Goal: Task Accomplishment & Management: Use online tool/utility

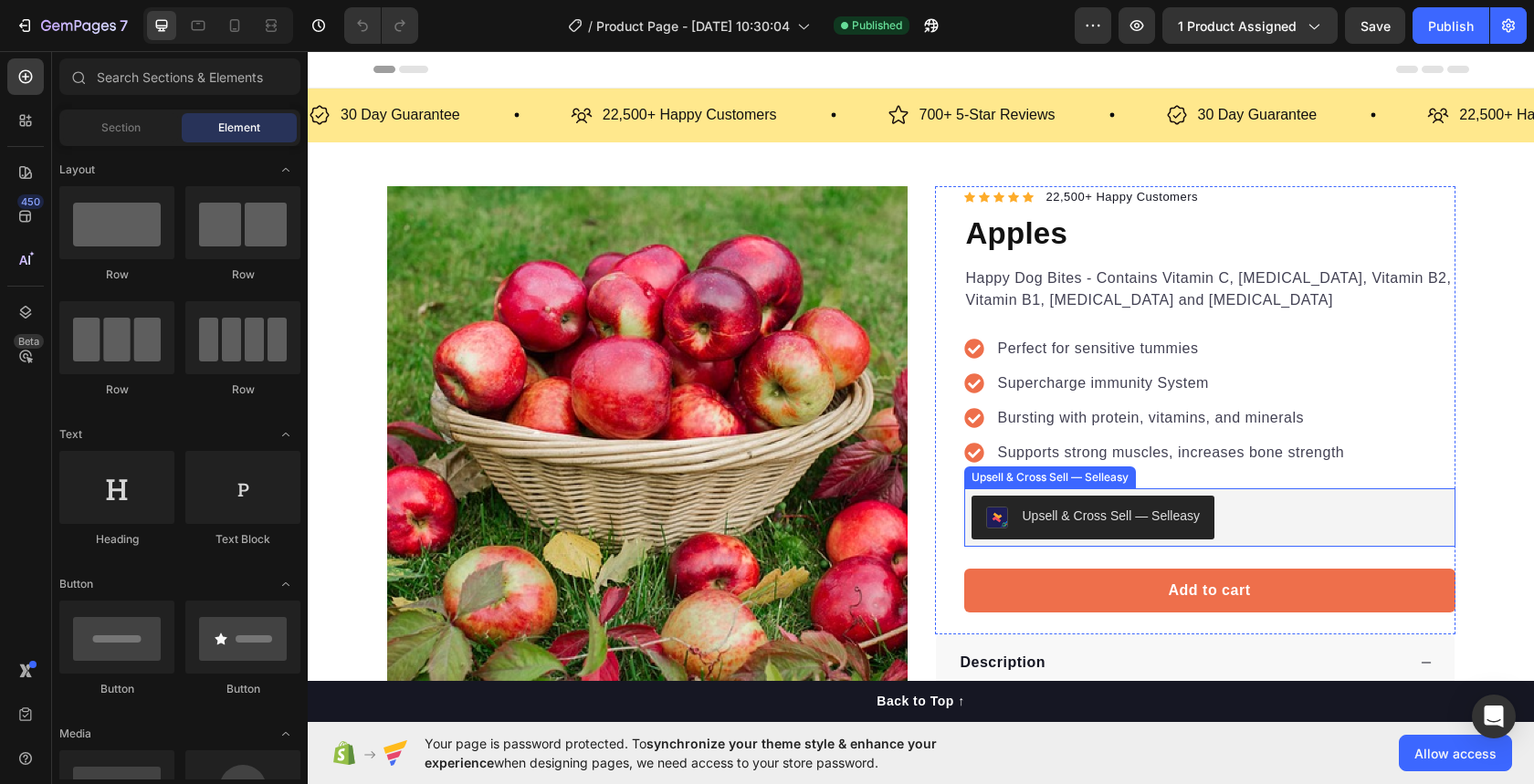
click at [1034, 510] on div "Upsell & Cross Sell — Selleasy" at bounding box center [1112, 515] width 178 height 19
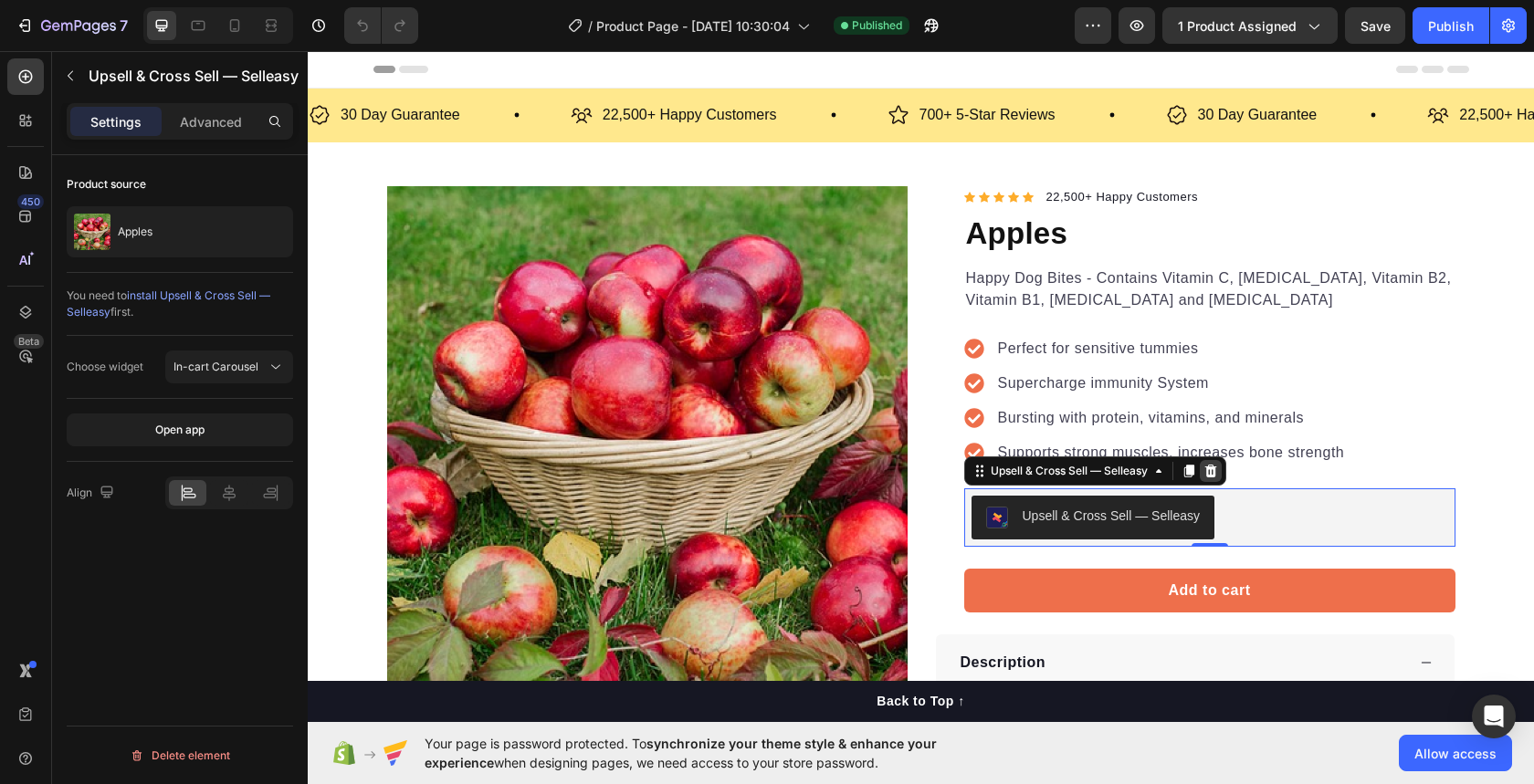
click at [1215, 468] on icon at bounding box center [1210, 471] width 12 height 13
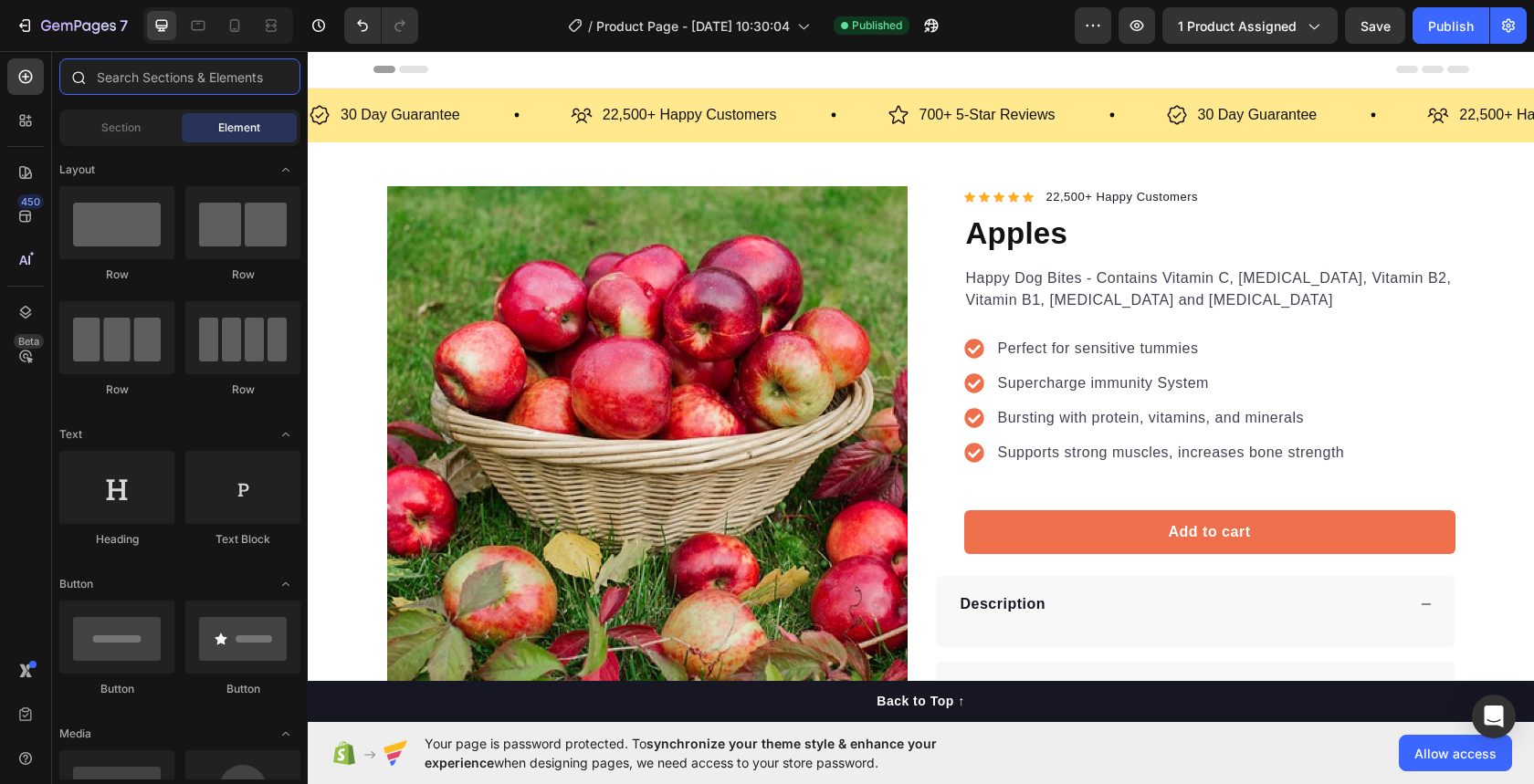
click at [183, 82] on input "text" at bounding box center [180, 77] width 241 height 37
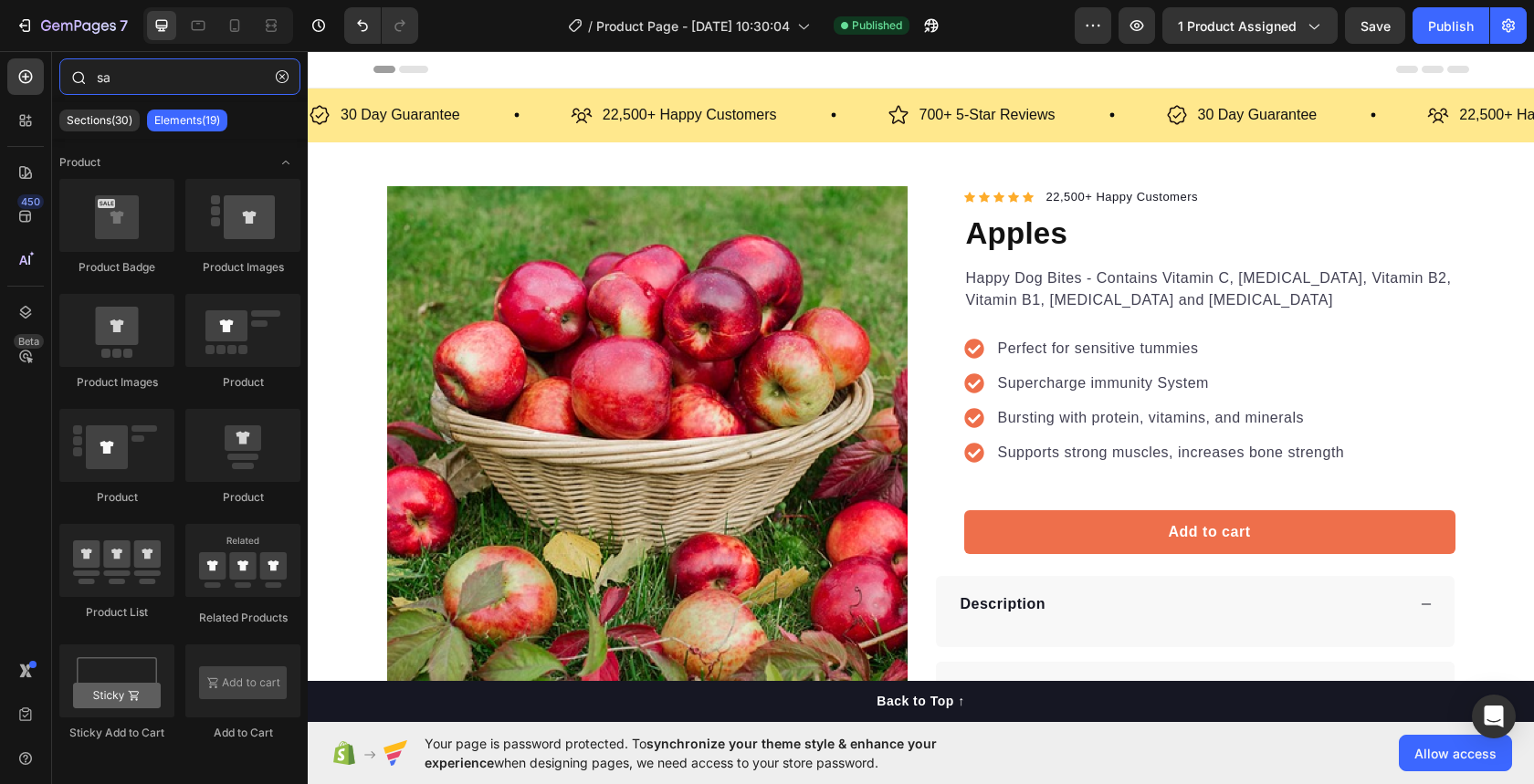
type input "s"
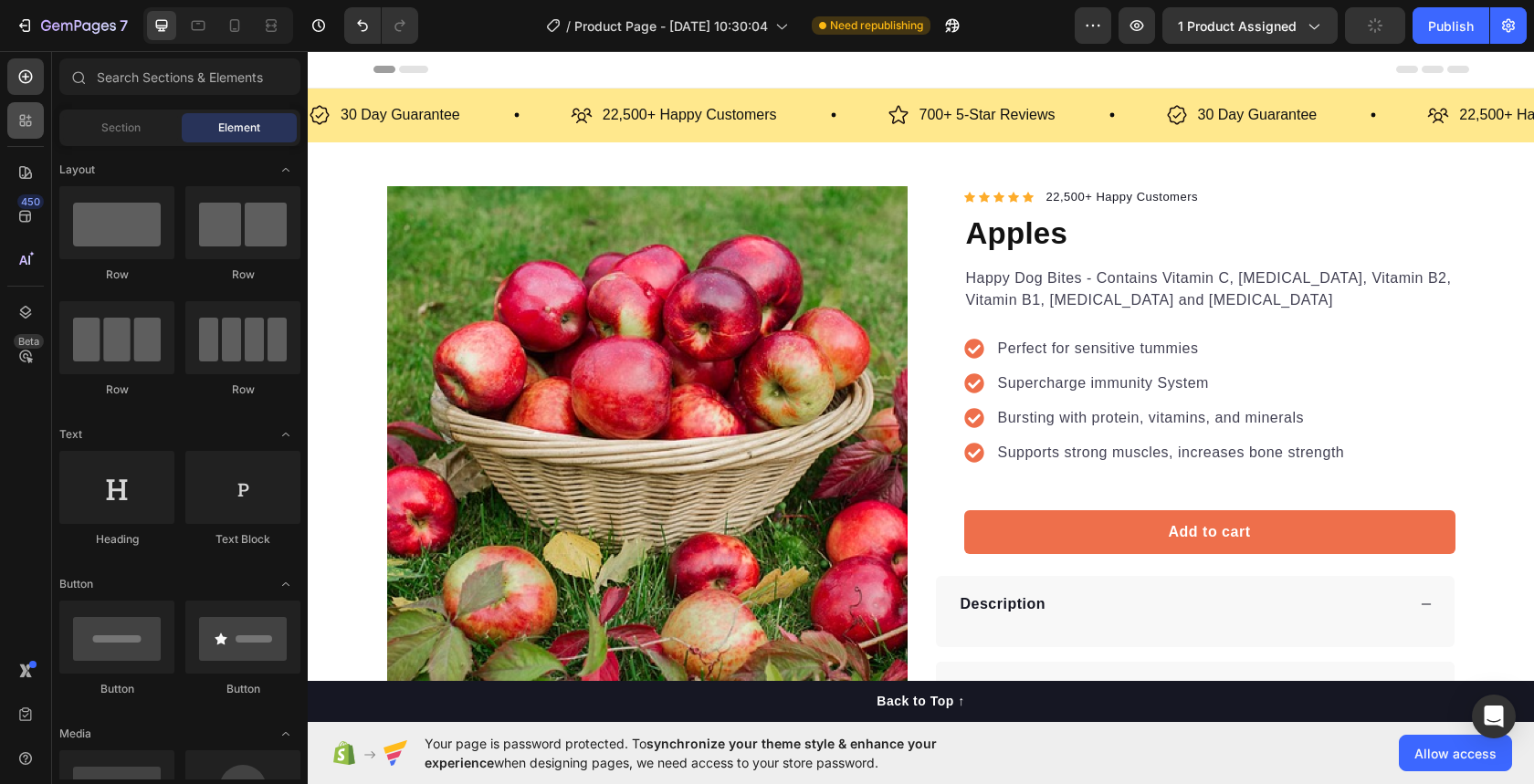
click at [27, 127] on icon at bounding box center [26, 120] width 18 height 18
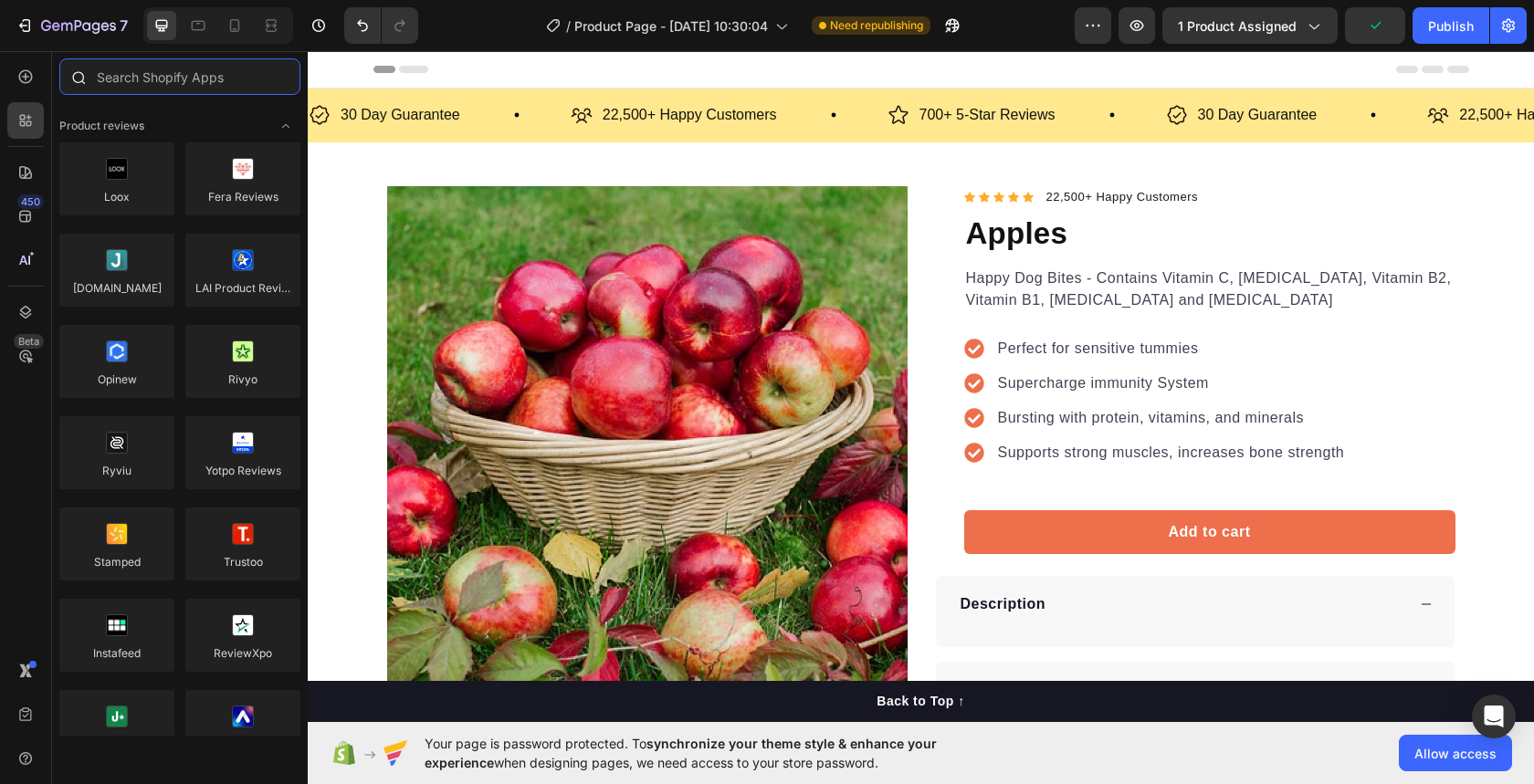
type input "e"
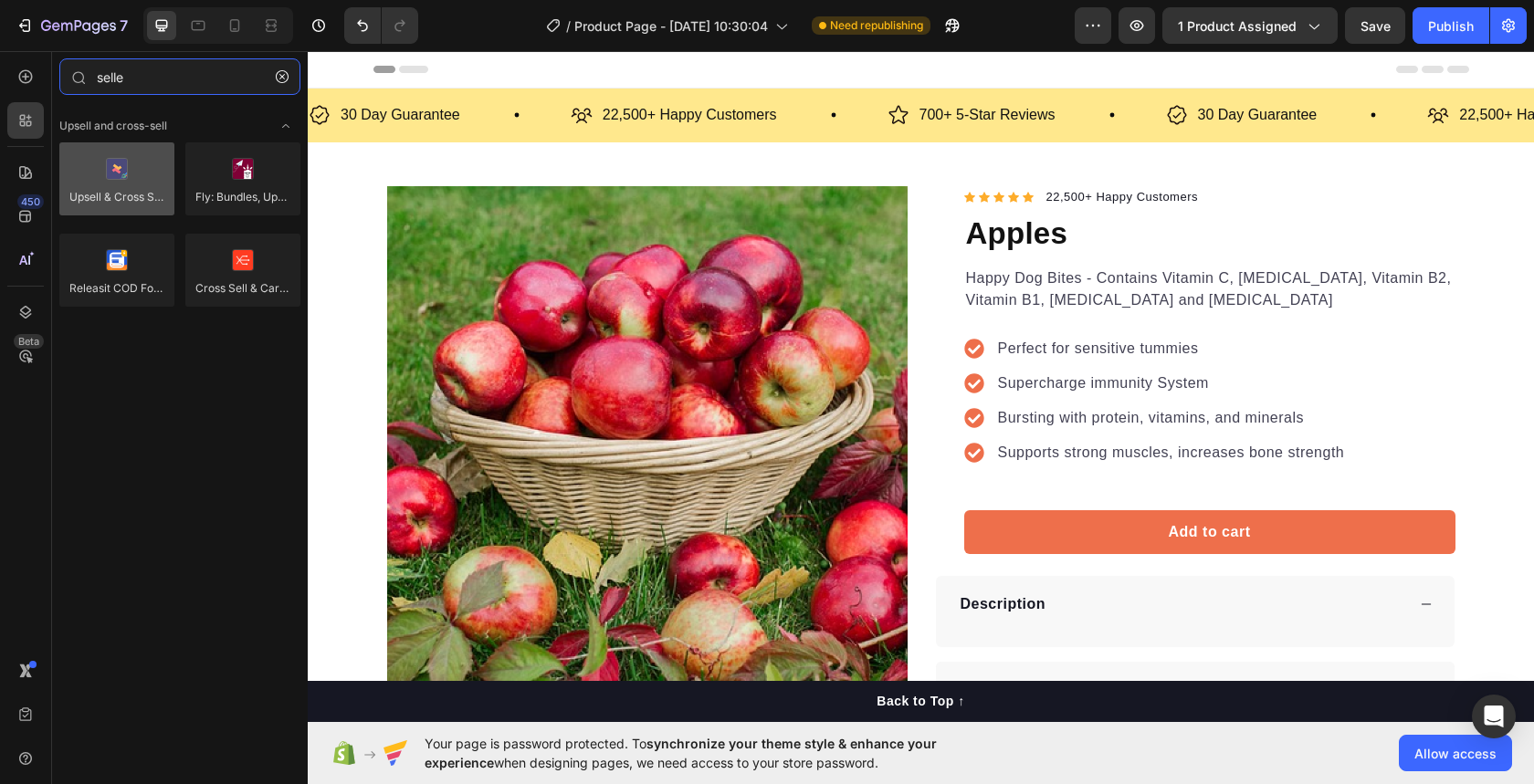
type input "selle"
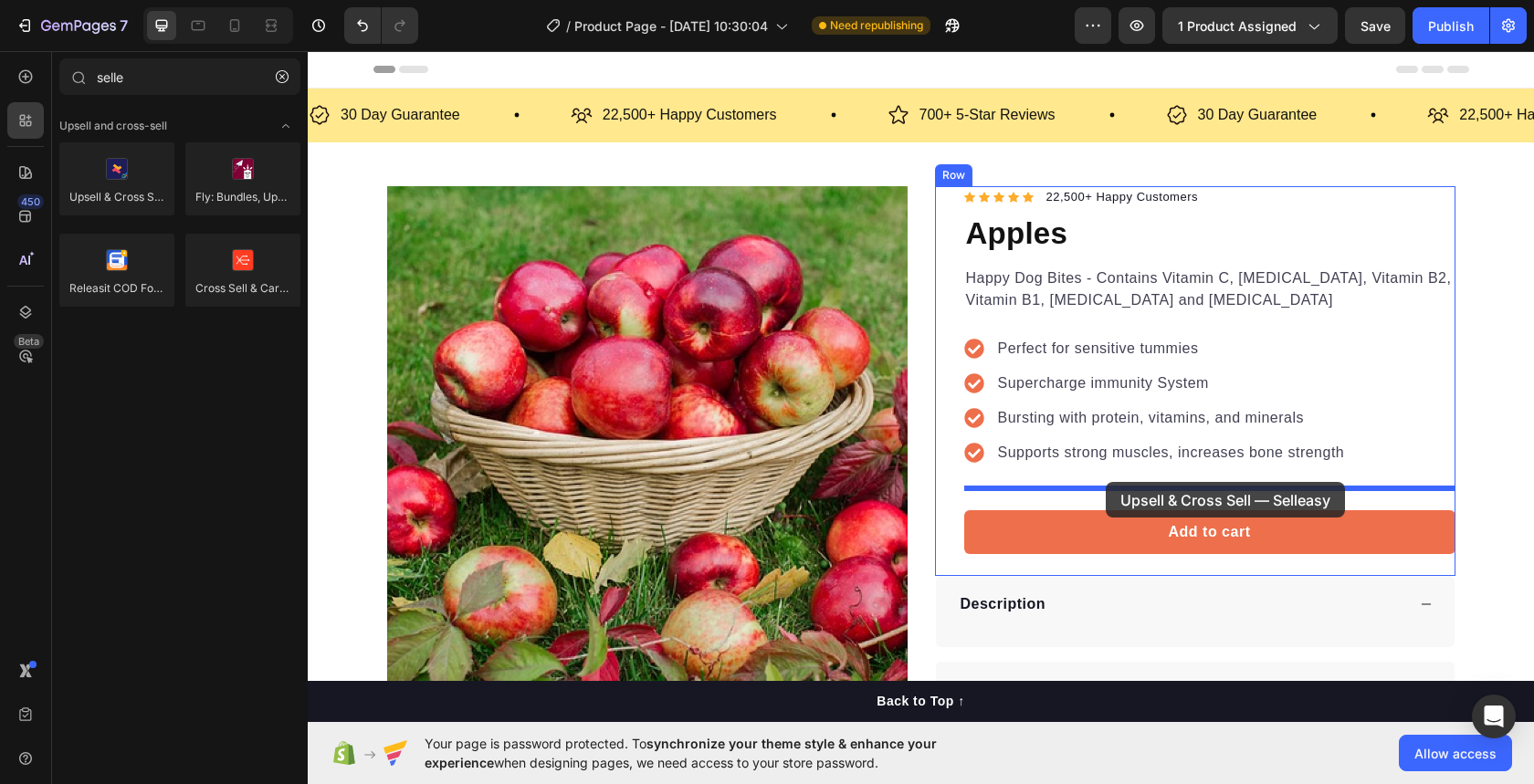
drag, startPoint x: 443, startPoint y: 225, endPoint x: 1112, endPoint y: 474, distance: 713.8
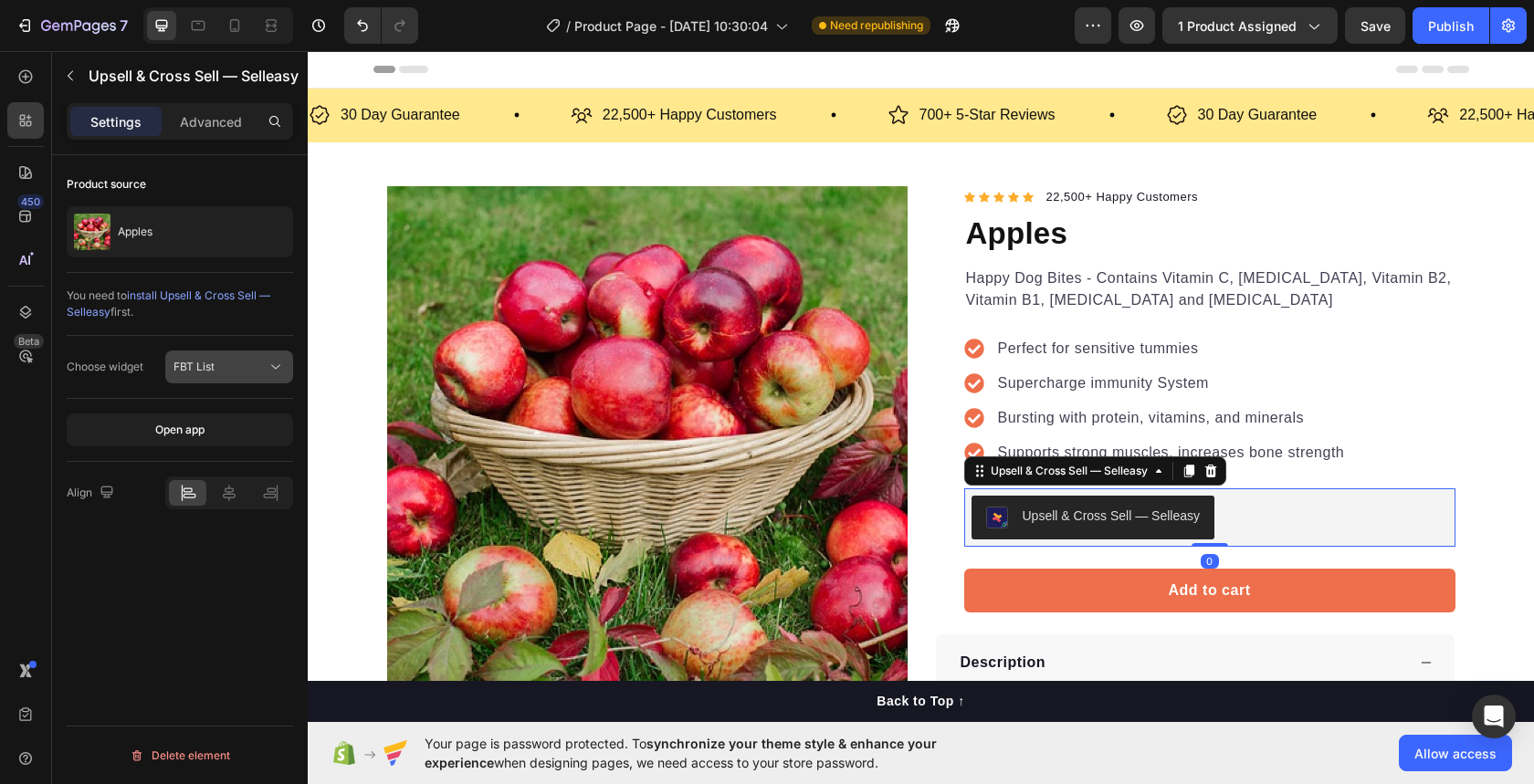
click at [185, 363] on span "FBT List" at bounding box center [194, 366] width 41 height 14
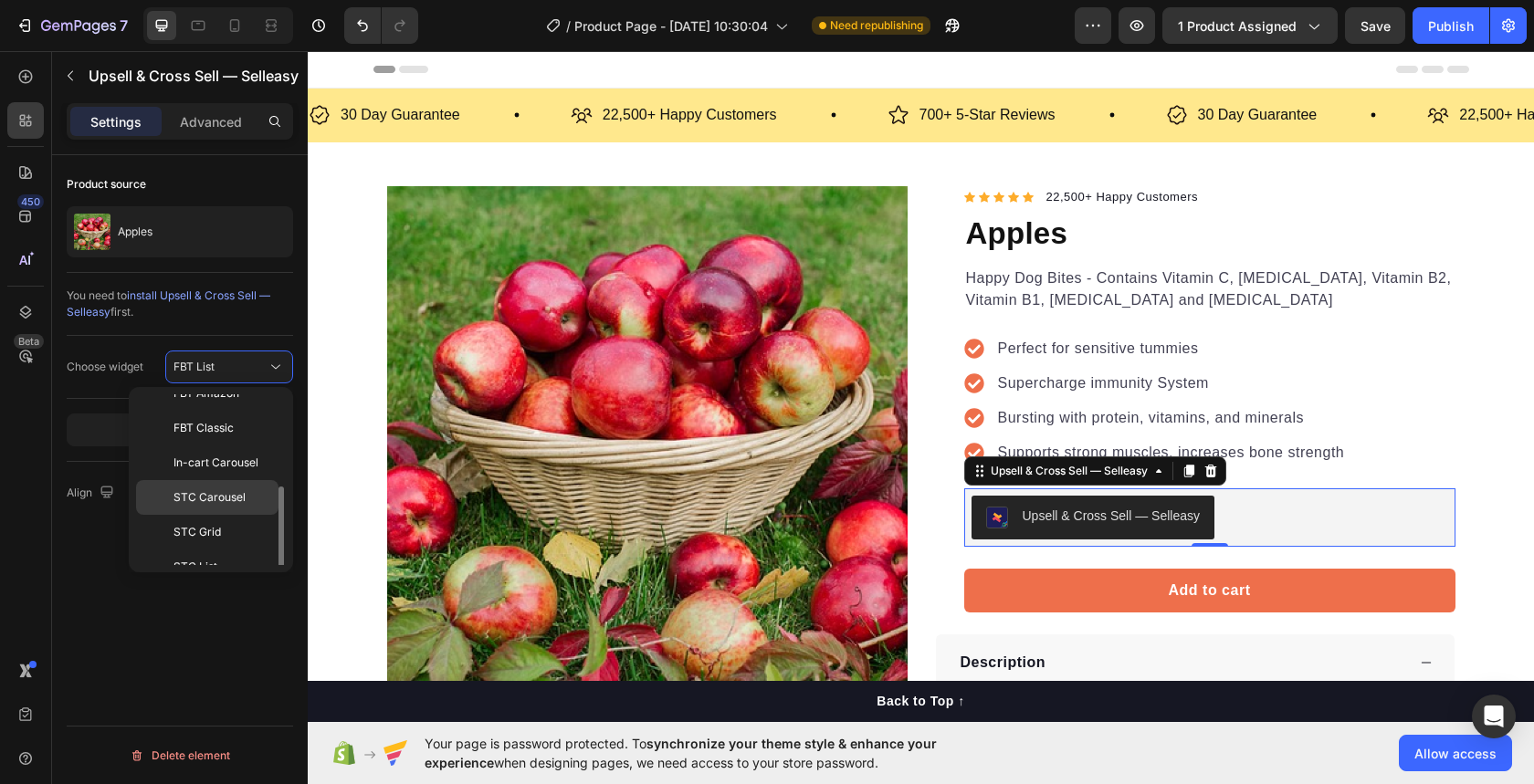
scroll to position [176, 0]
click at [213, 539] on span "STC List" at bounding box center [195, 547] width 44 height 17
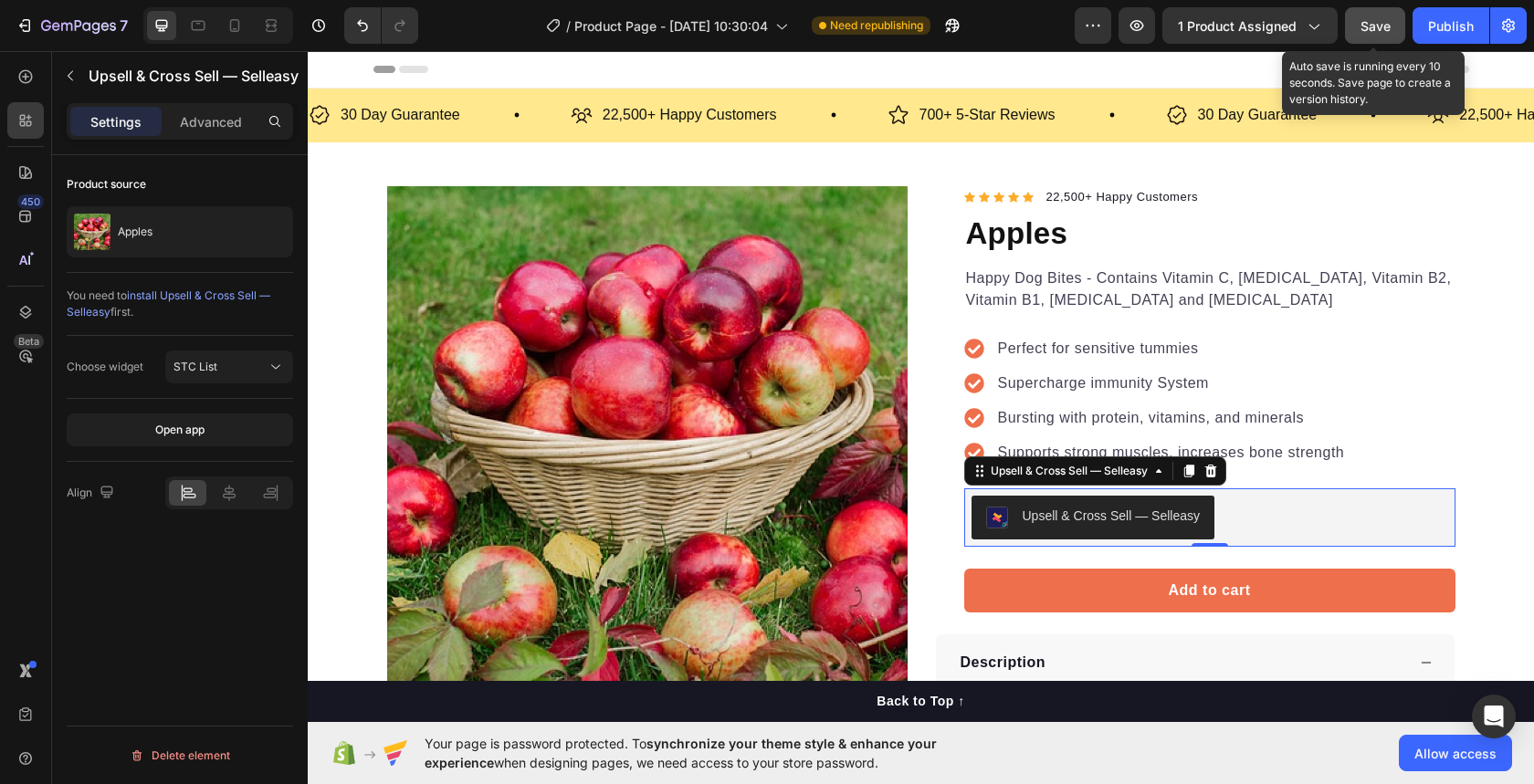
click at [1379, 33] on span "Save" at bounding box center [1375, 26] width 30 height 16
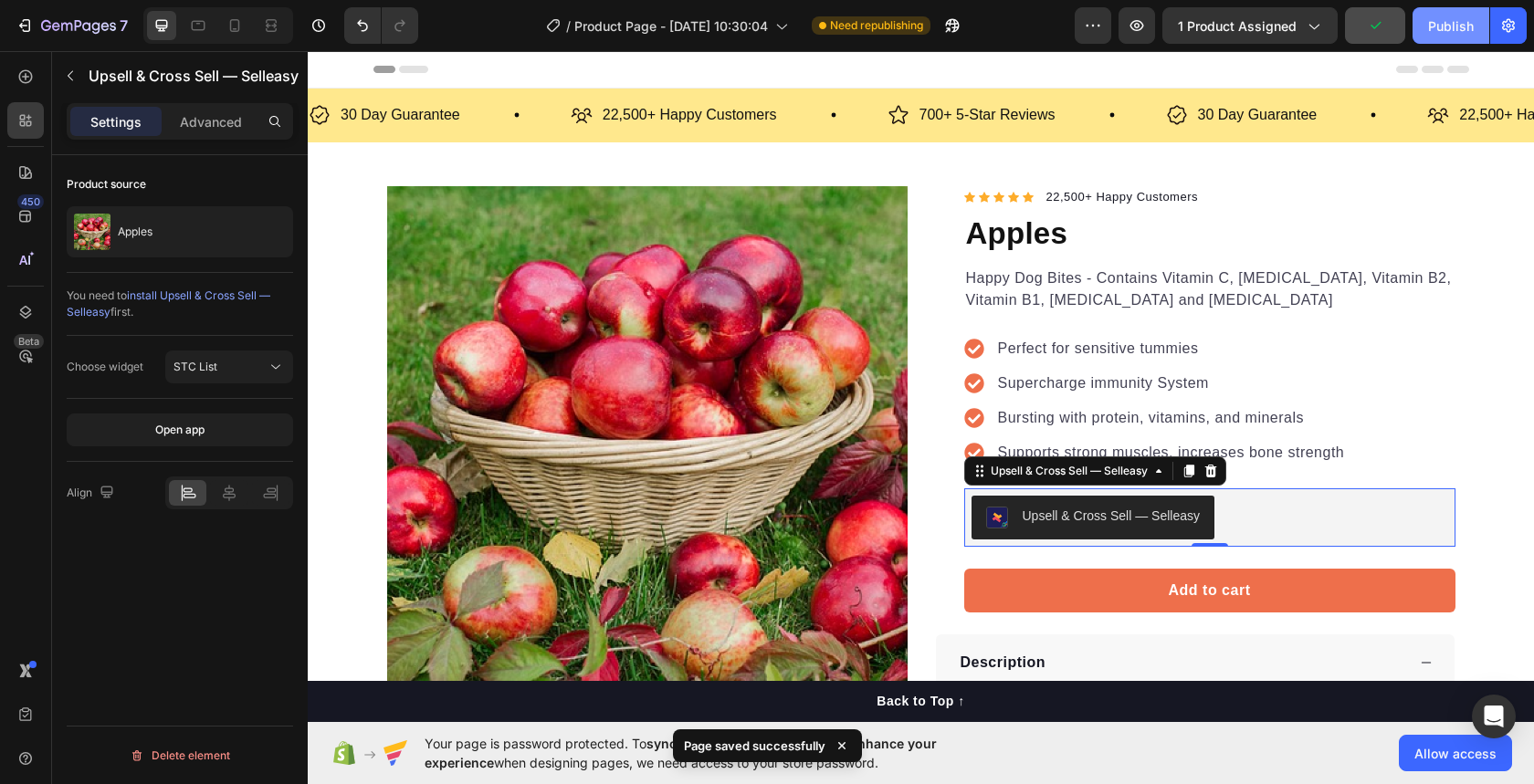
click at [1444, 31] on div "Publish" at bounding box center [1451, 26] width 46 height 19
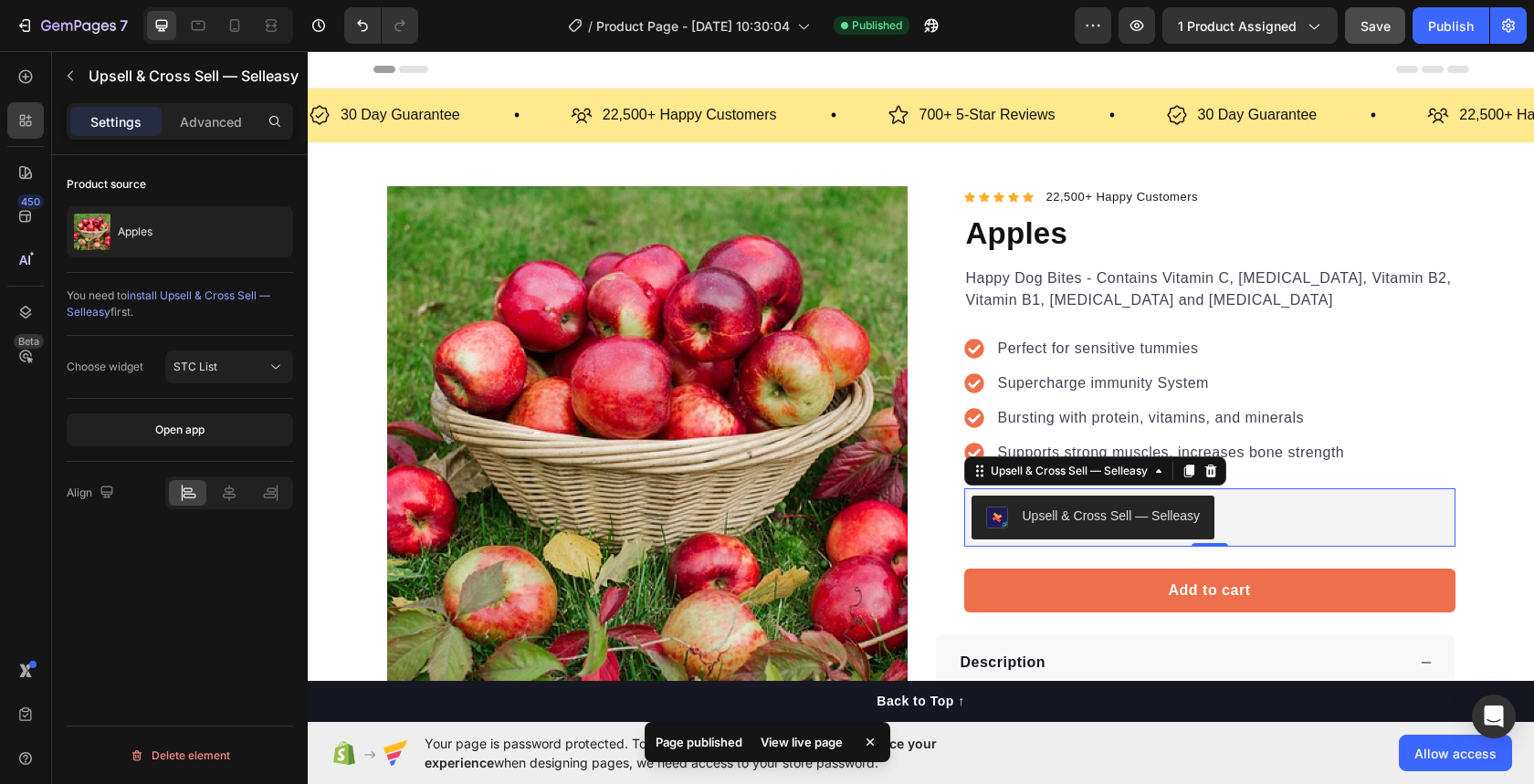
click at [789, 743] on div "View live page" at bounding box center [801, 742] width 104 height 26
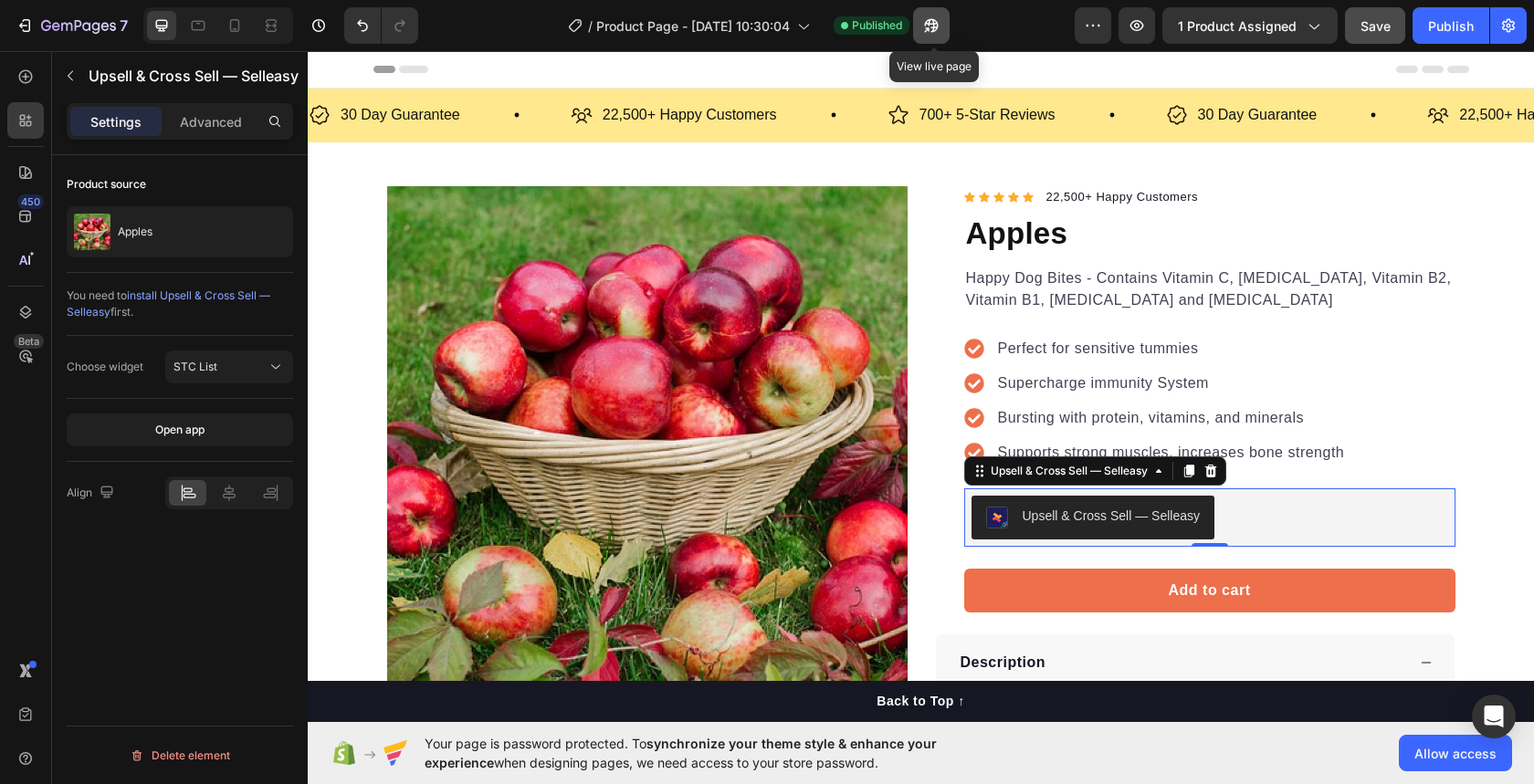
click at [932, 34] on icon "button" at bounding box center [931, 26] width 18 height 18
click at [234, 373] on div "STC List" at bounding box center [220, 367] width 94 height 17
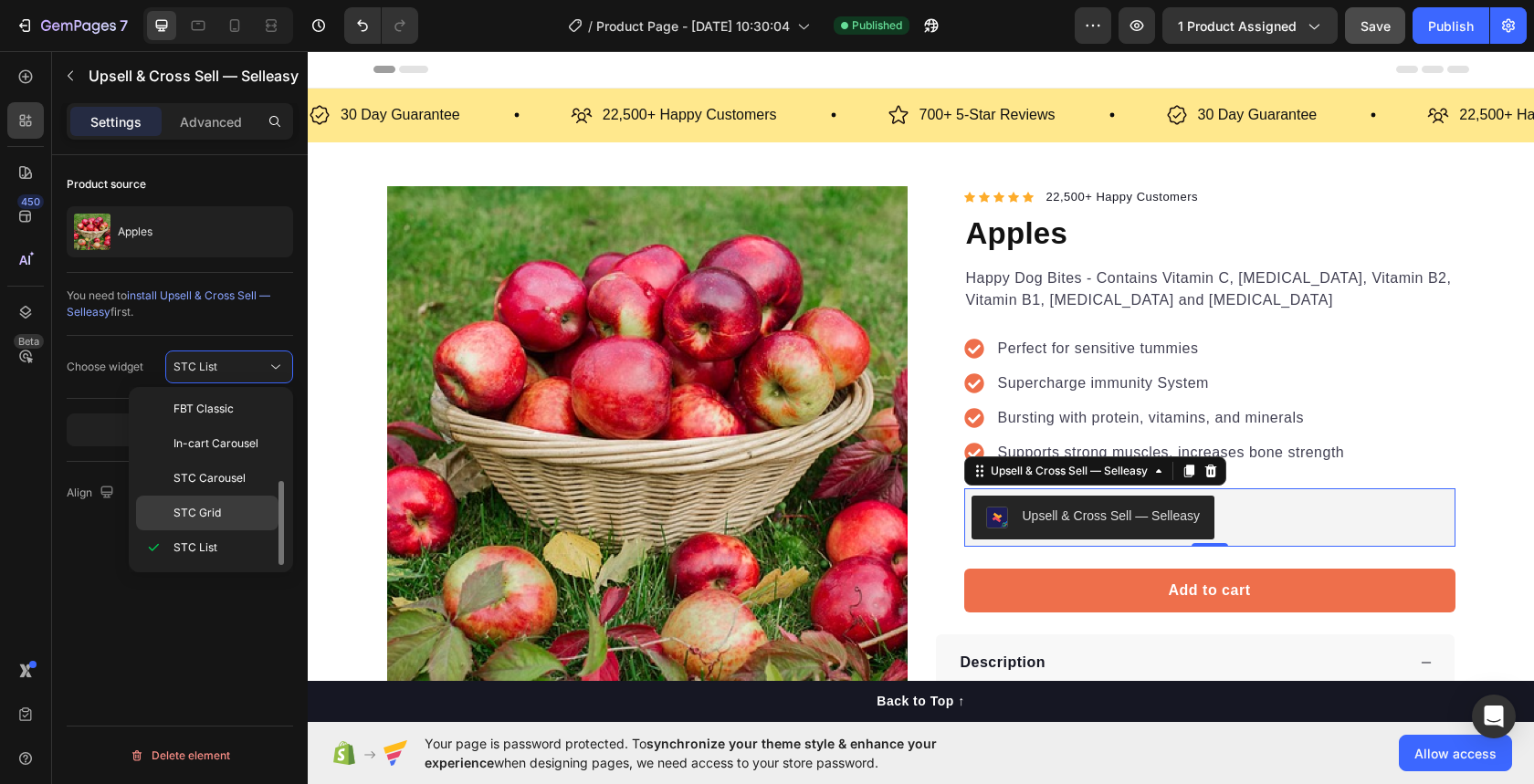
click at [215, 505] on span "STC Grid" at bounding box center [197, 513] width 48 height 17
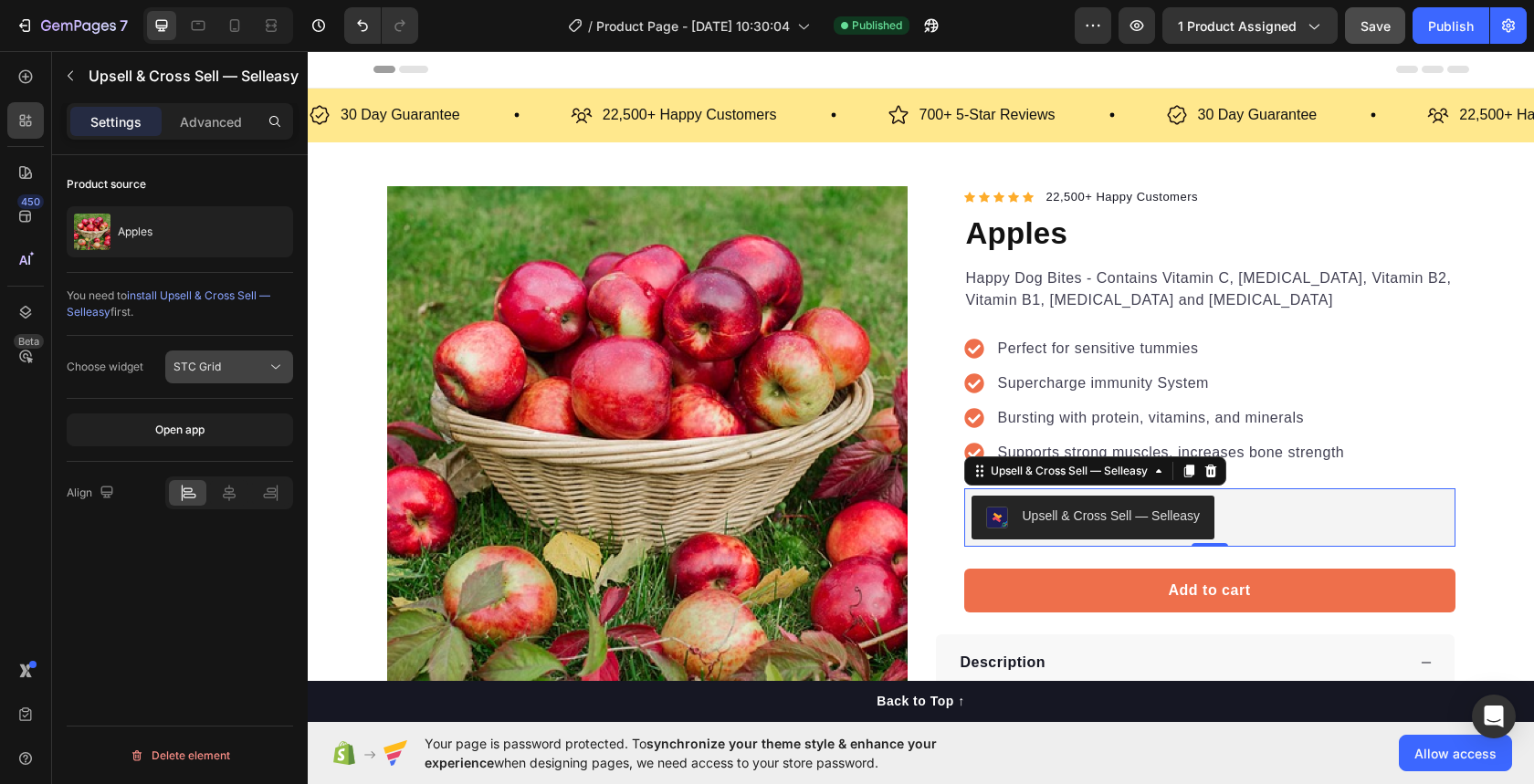
click at [227, 355] on button "STC Grid" at bounding box center [228, 367] width 128 height 33
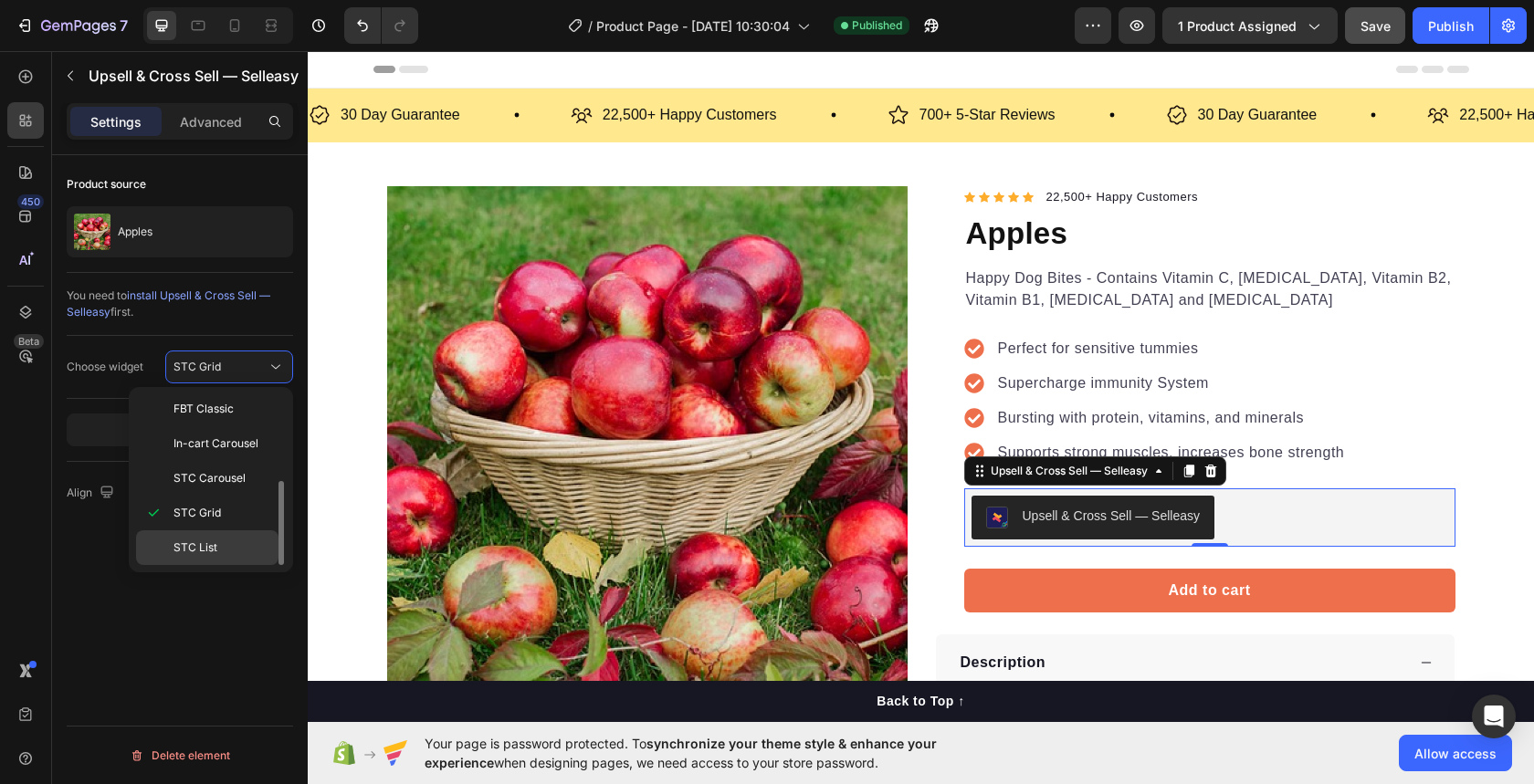
click at [215, 547] on span "STC List" at bounding box center [195, 547] width 44 height 17
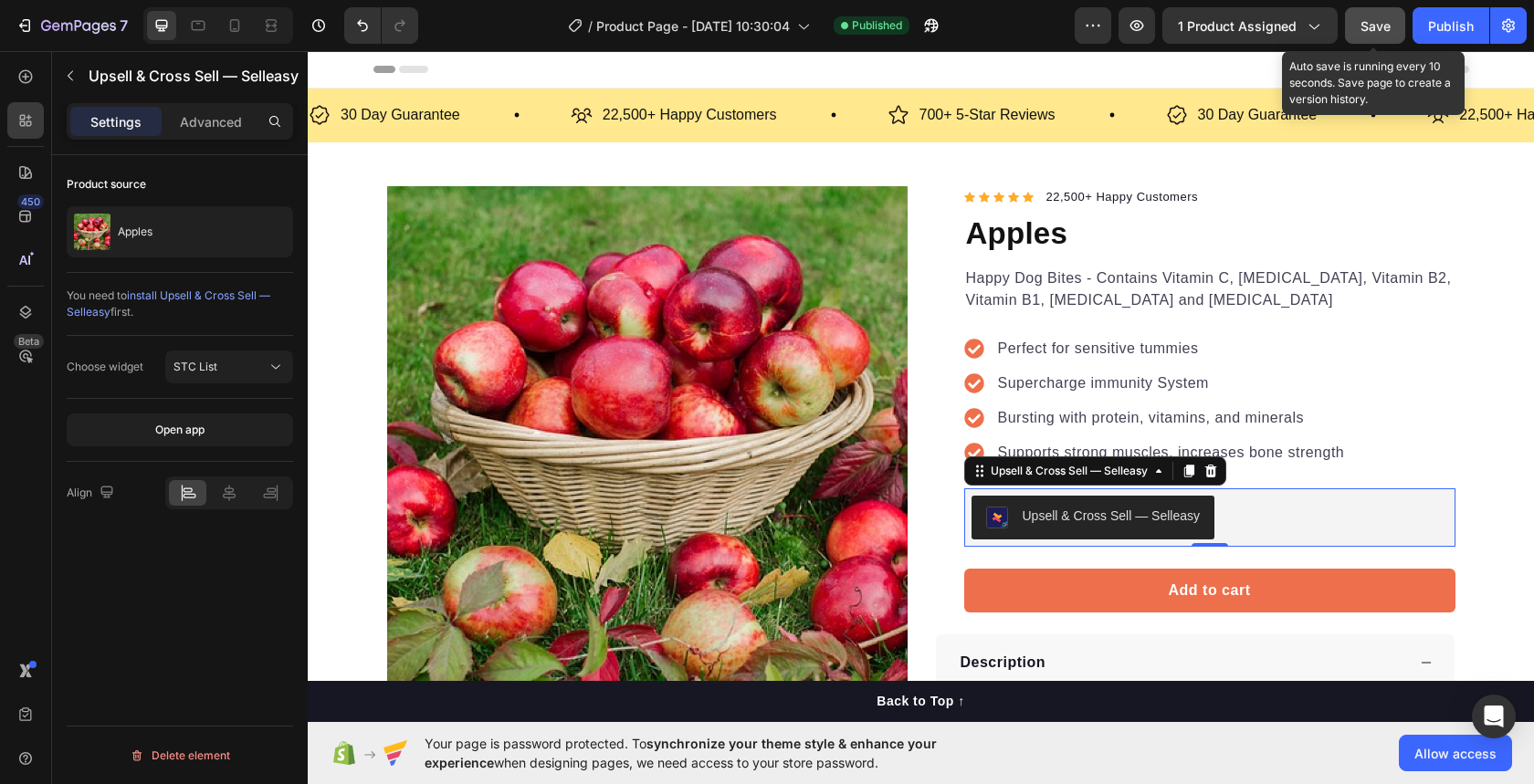
click at [1387, 27] on span "Save" at bounding box center [1375, 26] width 30 height 16
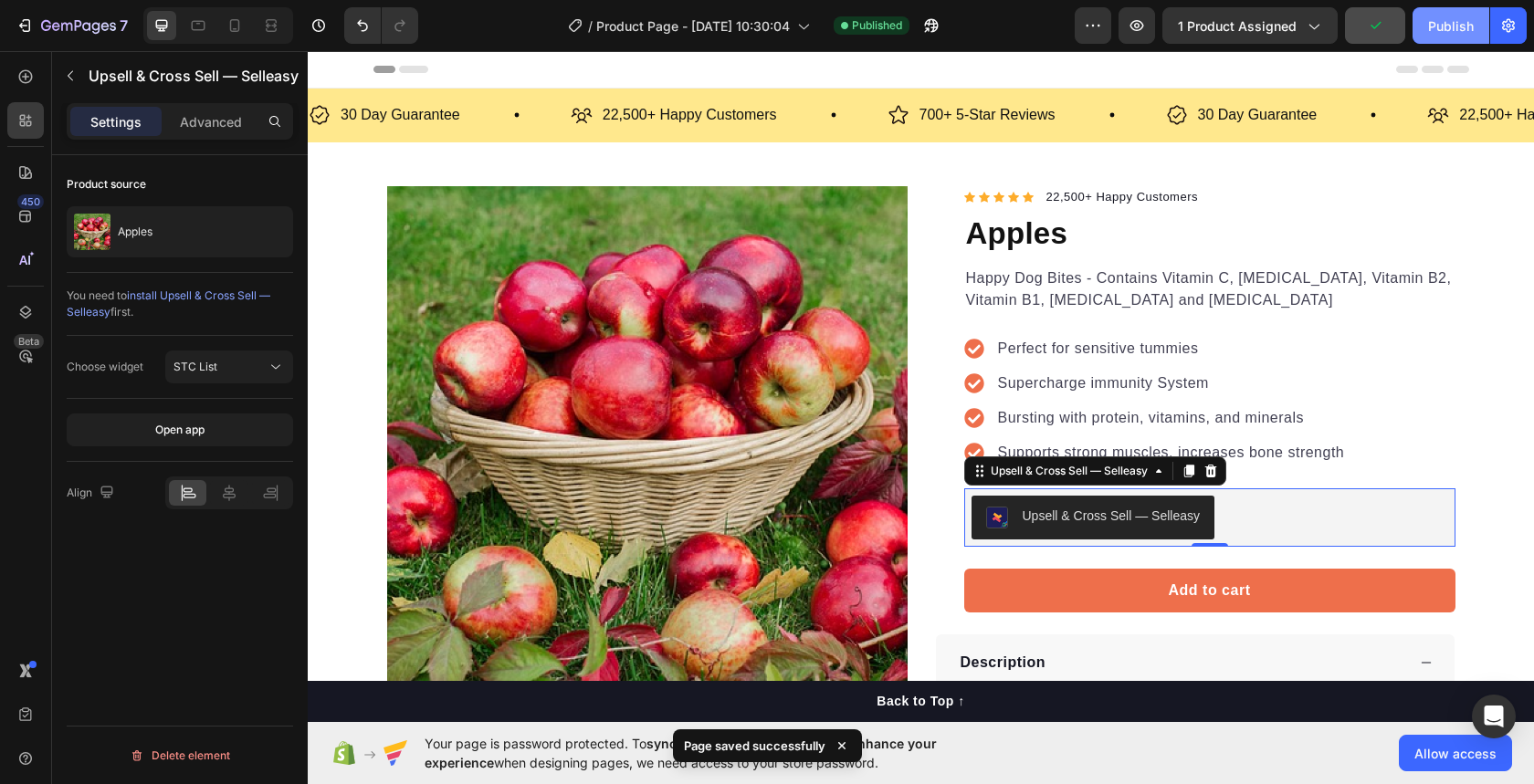
click at [1430, 27] on div "Publish" at bounding box center [1451, 26] width 46 height 19
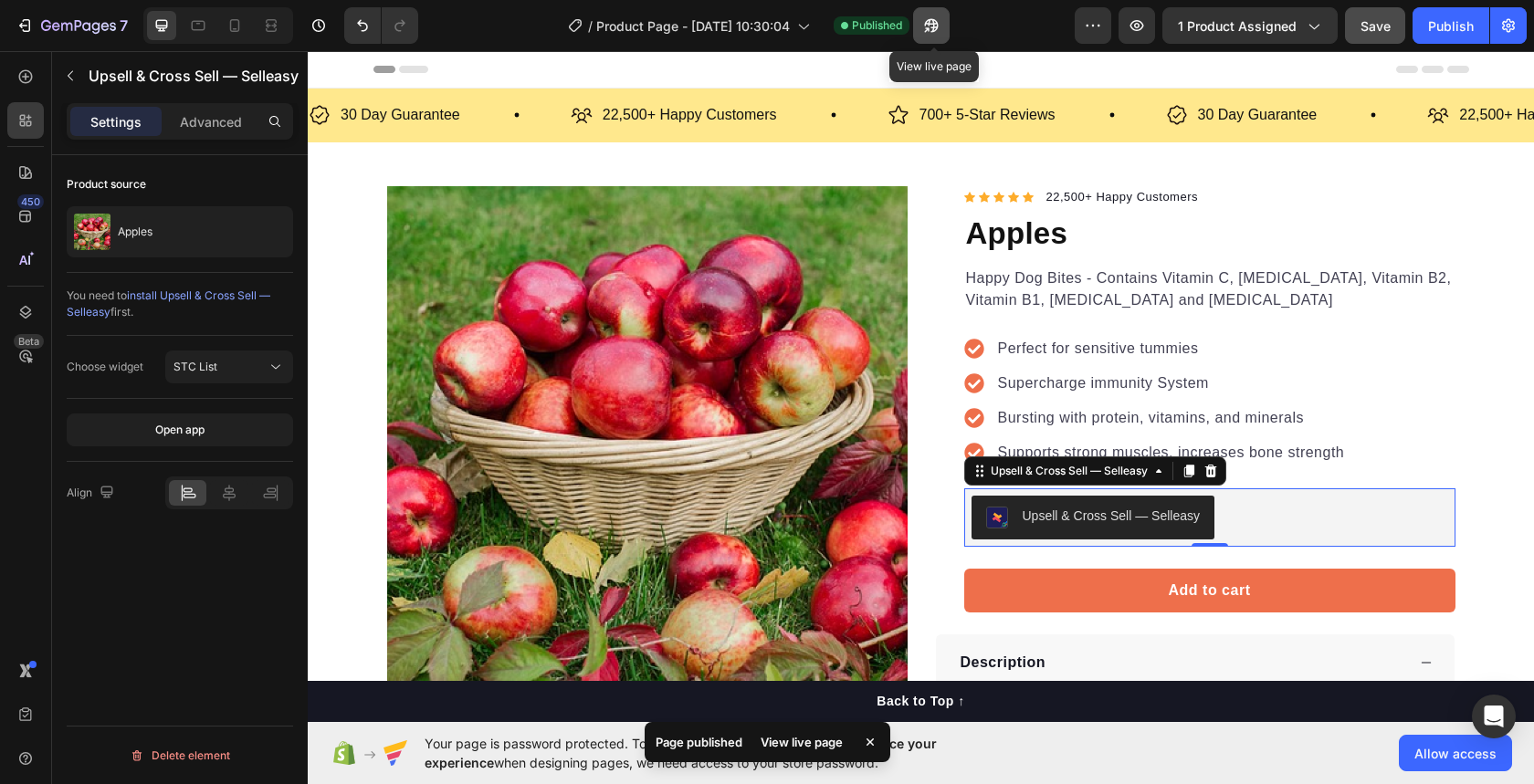
click at [933, 27] on icon "button" at bounding box center [931, 26] width 18 height 18
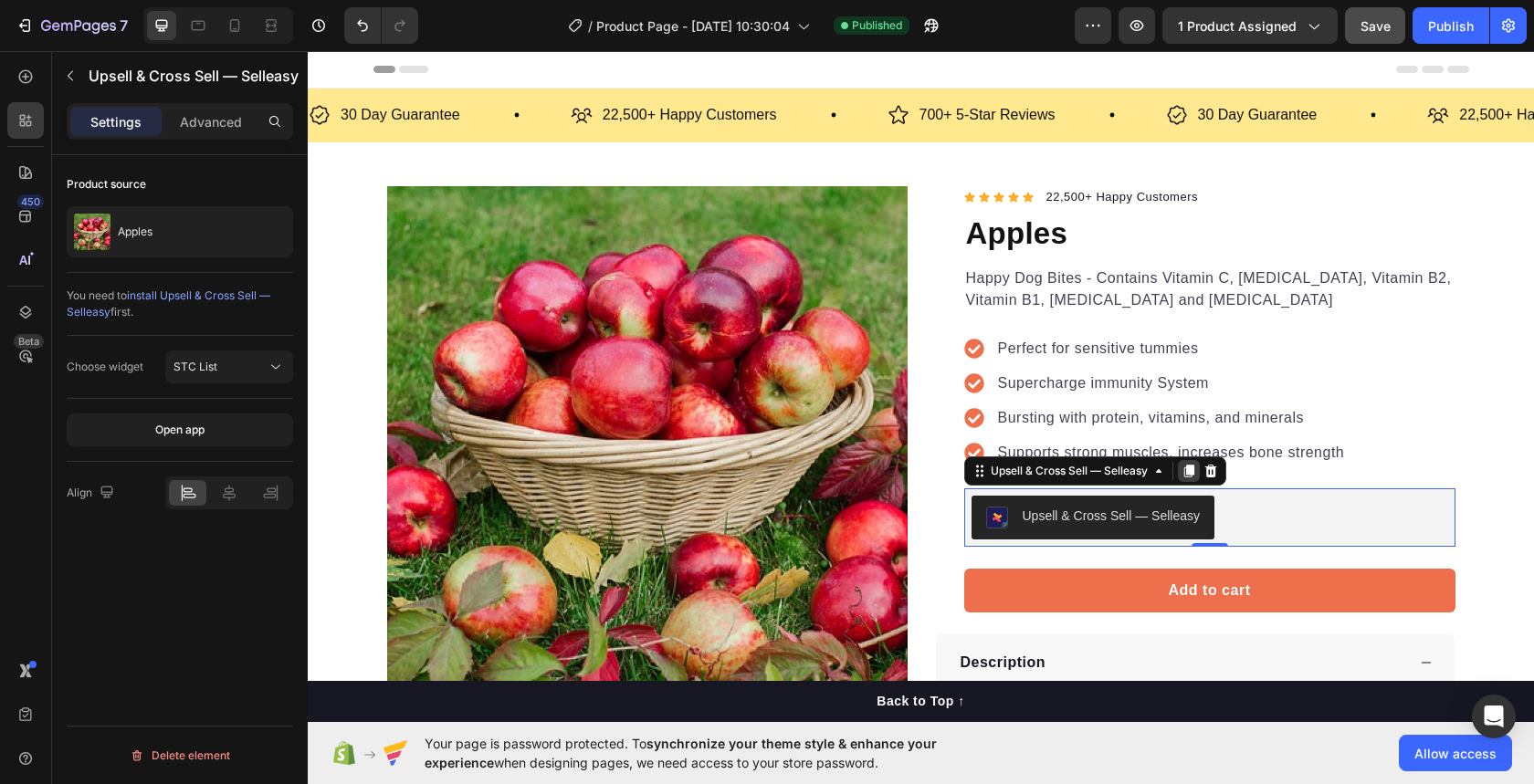
click at [1193, 469] on icon at bounding box center [1188, 471] width 10 height 13
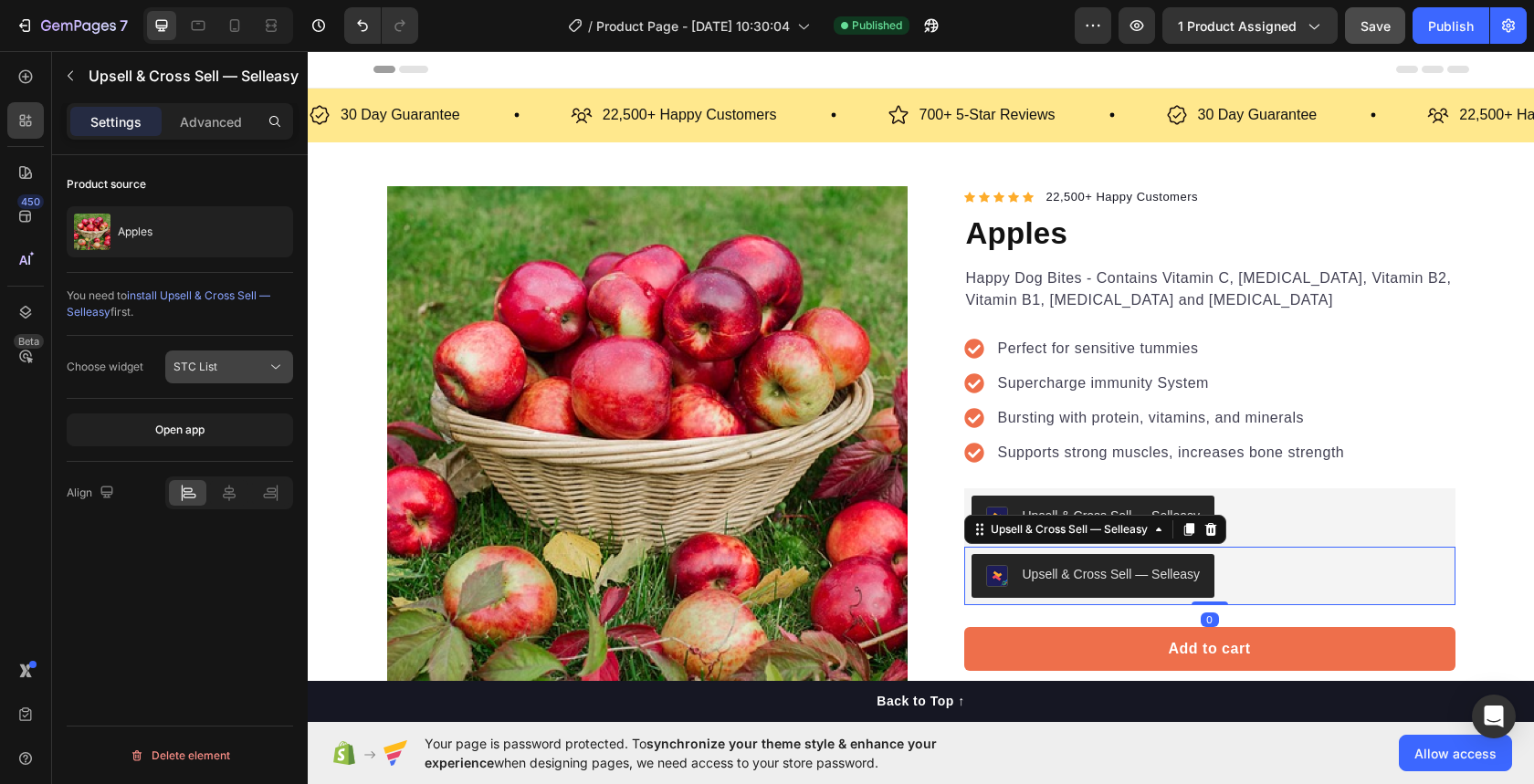
click at [228, 365] on div "STC List" at bounding box center [220, 367] width 94 height 17
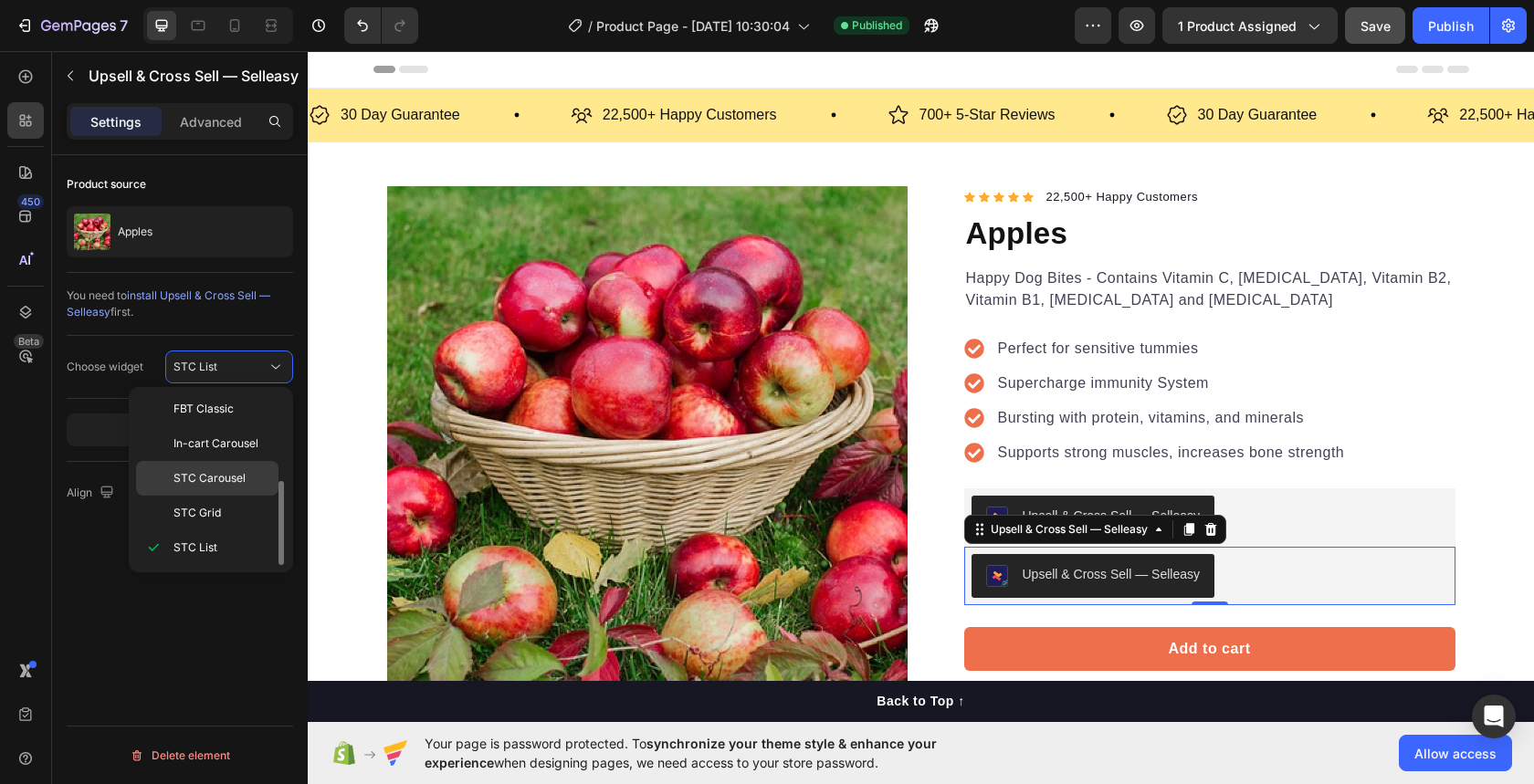
click at [227, 480] on span "STC Carousel" at bounding box center [209, 479] width 72 height 17
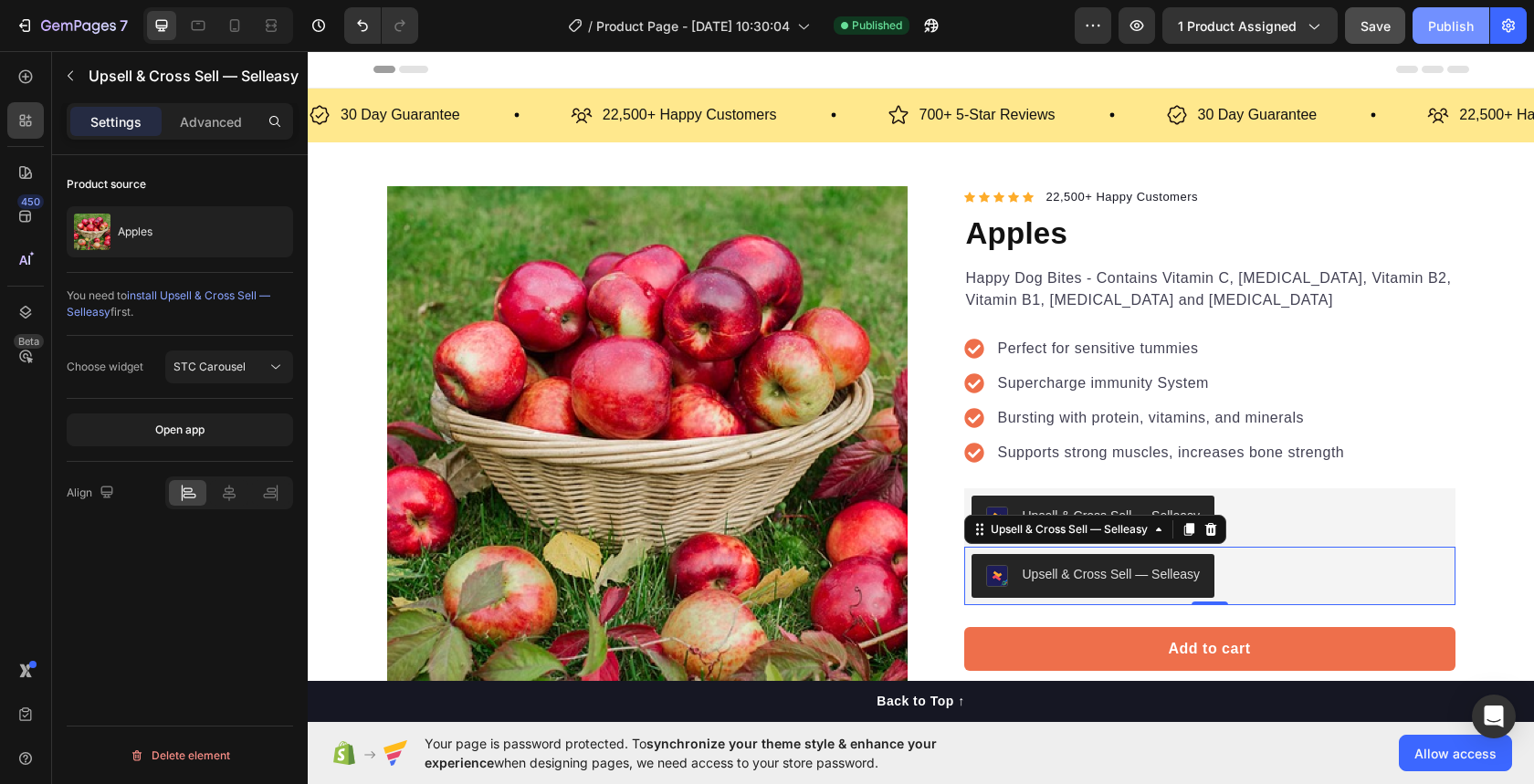
click at [1428, 32] on div "Publish" at bounding box center [1451, 26] width 46 height 19
click at [224, 370] on span "STC Carousel" at bounding box center [209, 366] width 72 height 14
click at [207, 332] on div "You need to install Upsell & Cross Sell — Selleasy first." at bounding box center [180, 304] width 227 height 63
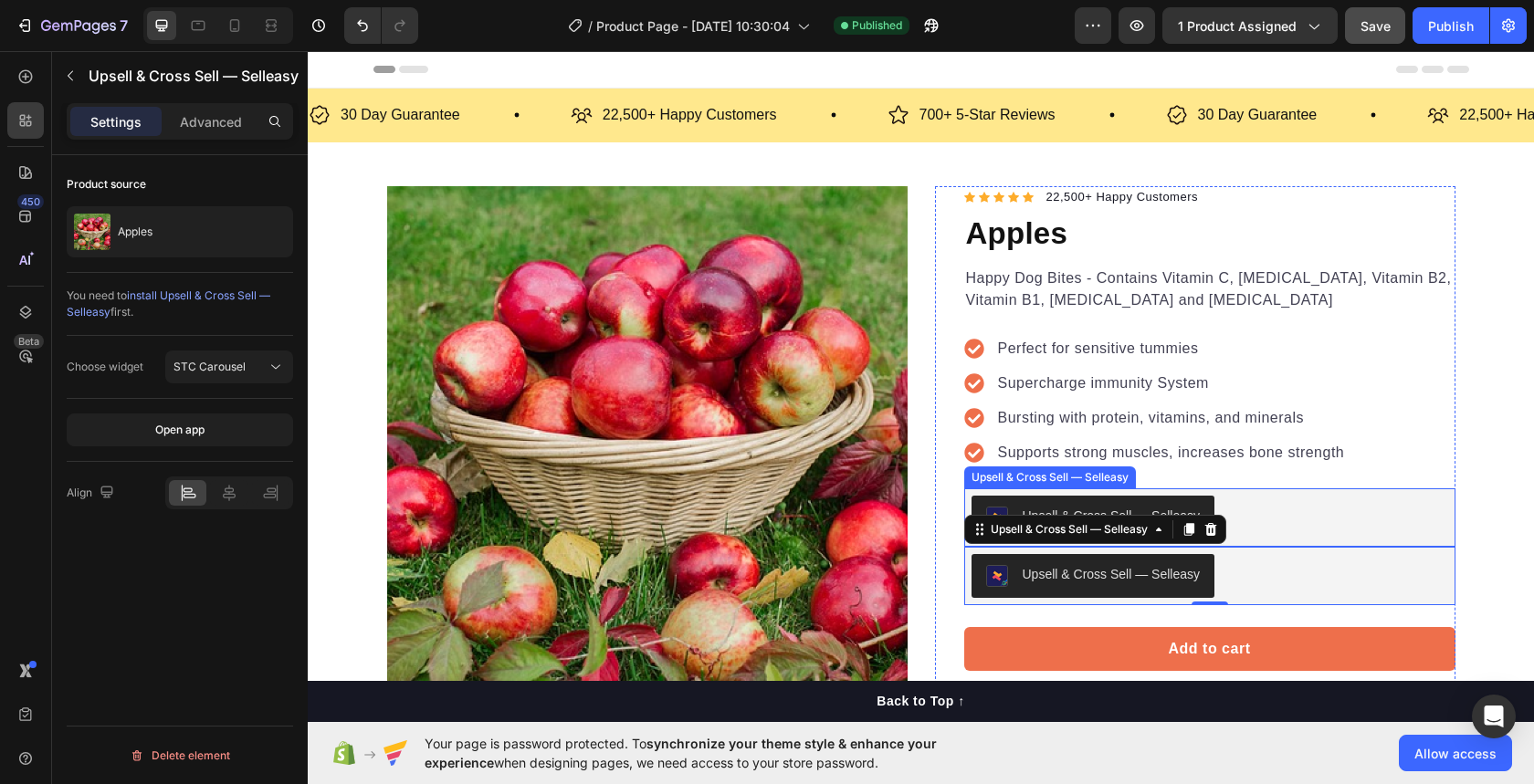
click at [1044, 502] on button "Upsell & Cross Sell — Selleasy" at bounding box center [1094, 517] width 244 height 44
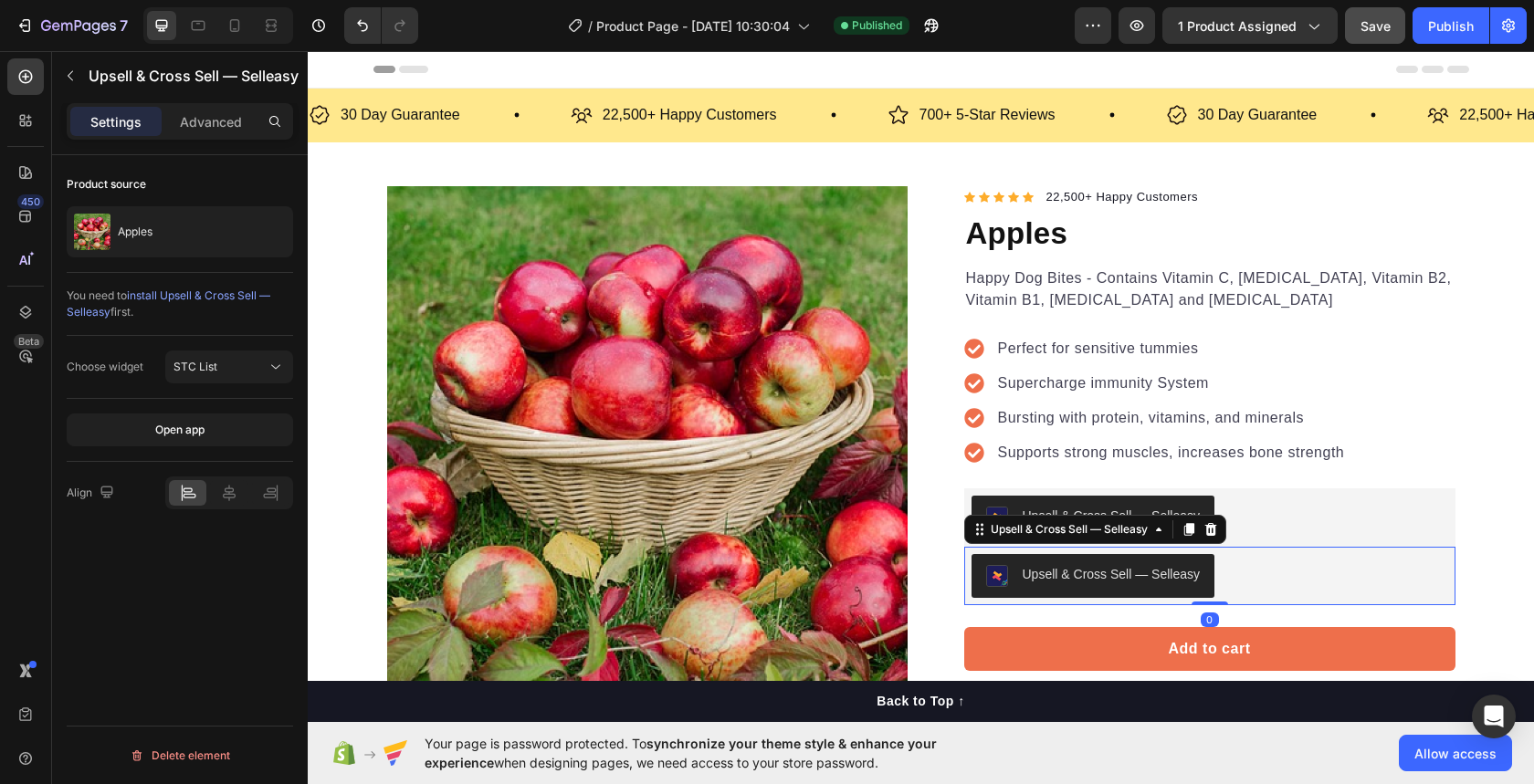
click at [1023, 574] on div "Upsell & Cross Sell — Selleasy" at bounding box center [1112, 574] width 178 height 19
click at [232, 354] on button "STC Carousel" at bounding box center [228, 367] width 128 height 33
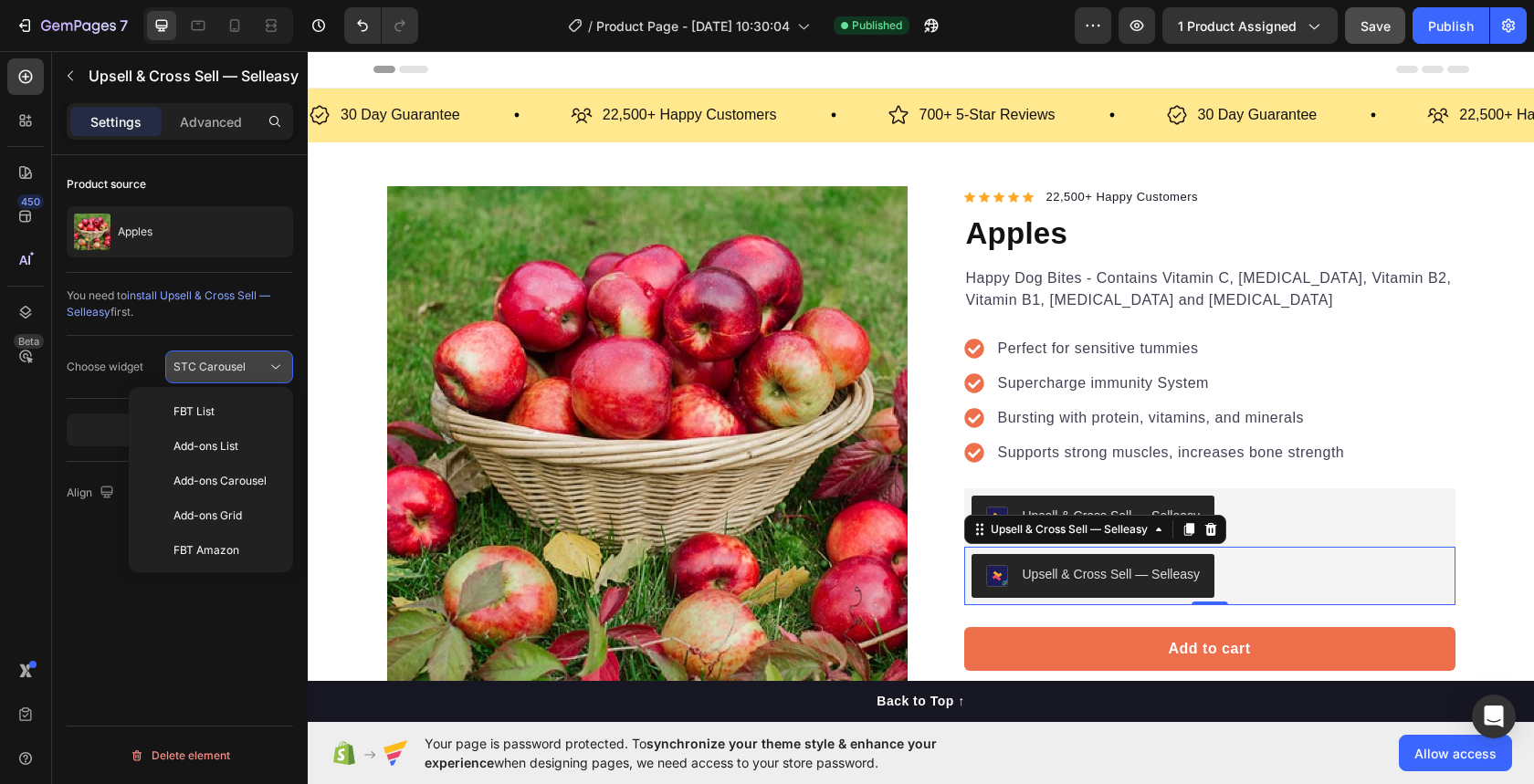
scroll to position [131, 0]
click at [1187, 536] on div at bounding box center [1189, 529] width 22 height 22
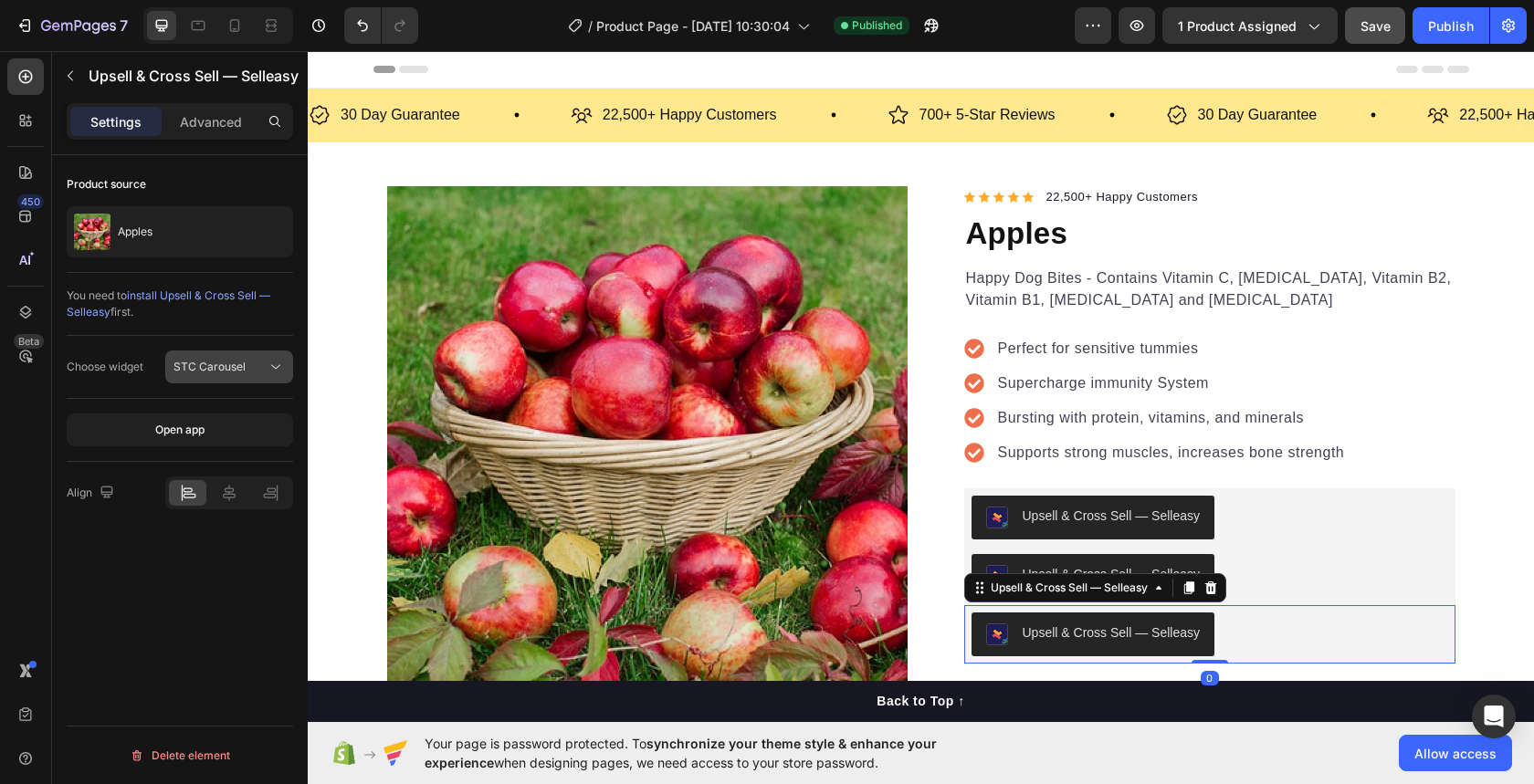
click at [230, 362] on span "STC Carousel" at bounding box center [209, 366] width 72 height 14
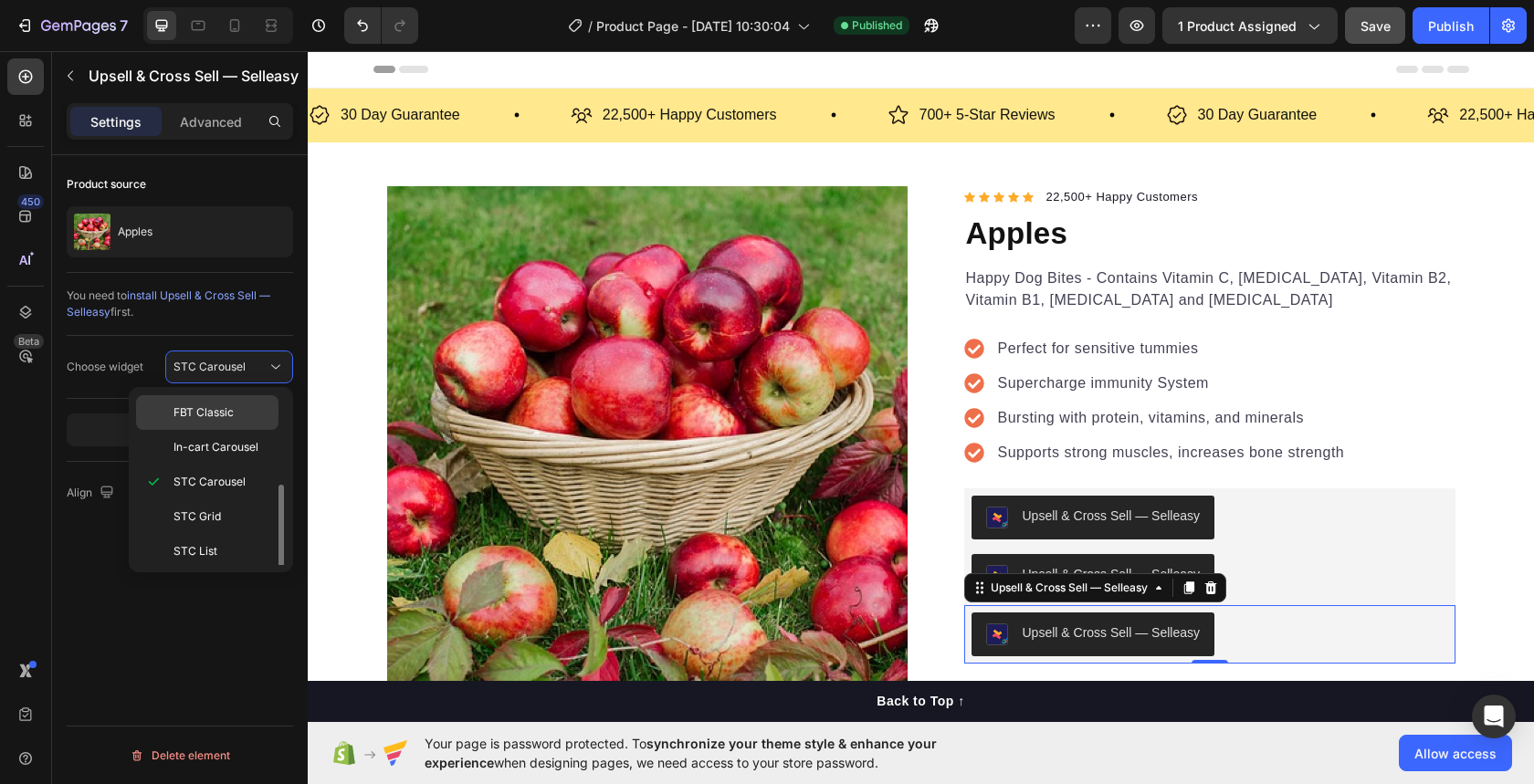
scroll to position [176, 0]
click at [218, 514] on span "STC Grid" at bounding box center [197, 513] width 48 height 17
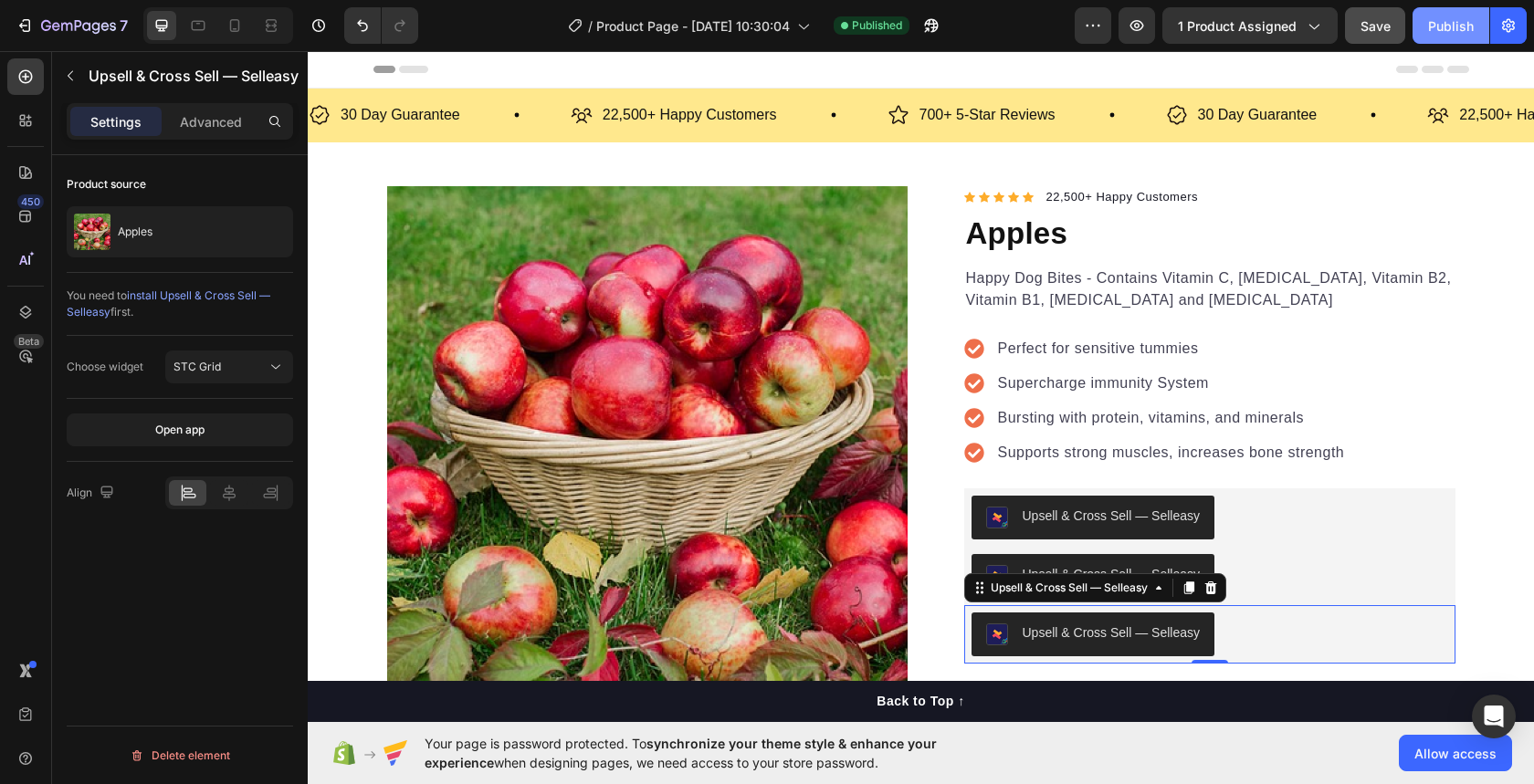
click at [1454, 26] on div "Publish" at bounding box center [1451, 26] width 46 height 19
